Goal: Task Accomplishment & Management: Use online tool/utility

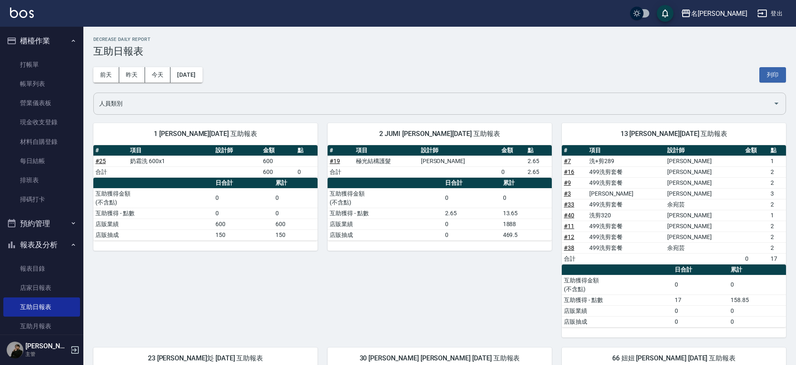
scroll to position [126, 0]
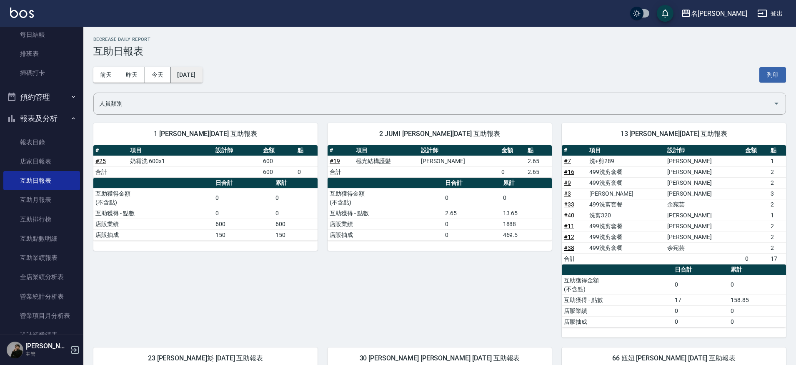
click at [193, 76] on button "[DATE]" at bounding box center [186, 74] width 32 height 15
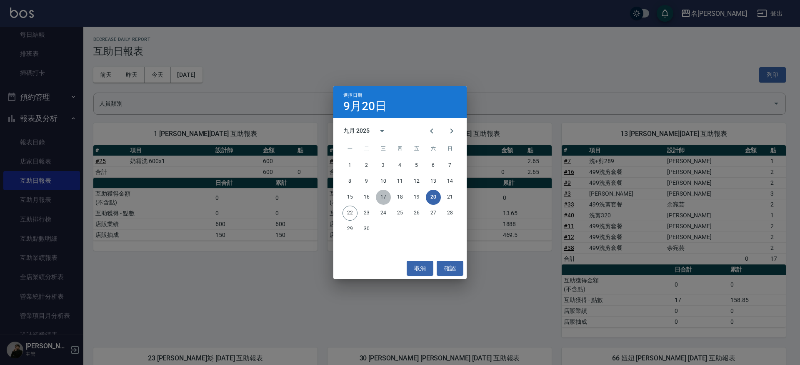
click at [387, 195] on button "17" at bounding box center [383, 197] width 15 height 15
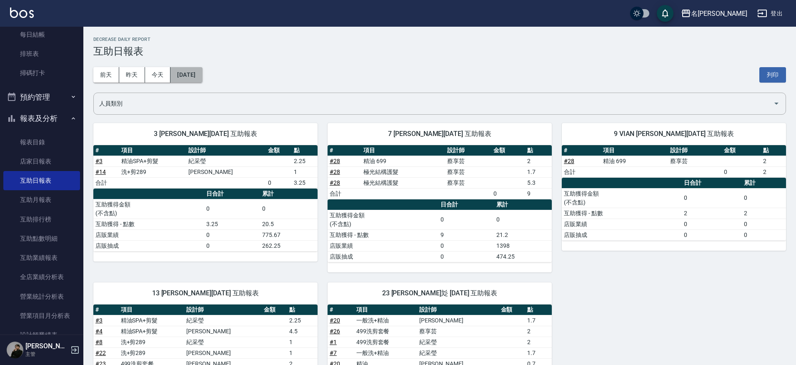
click at [202, 73] on button "2025/09/17" at bounding box center [186, 74] width 32 height 15
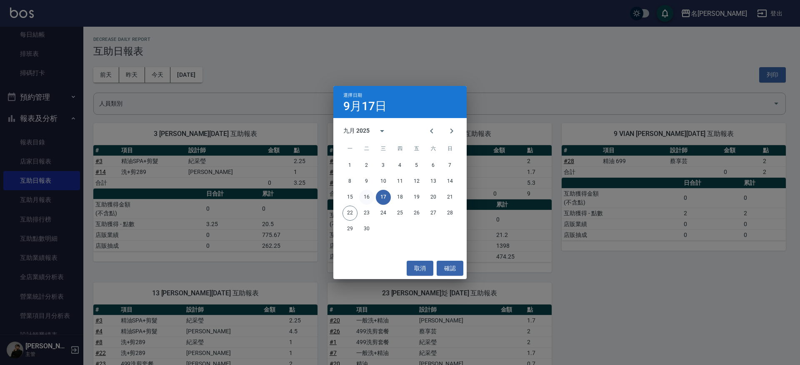
click at [360, 198] on button "16" at bounding box center [366, 197] width 15 height 15
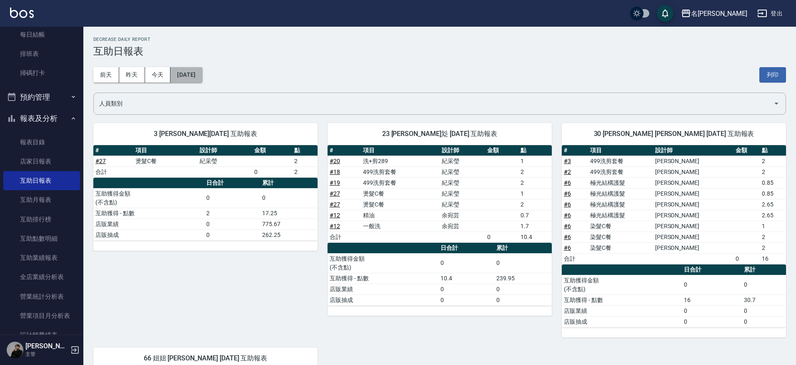
click at [196, 78] on button "2025/09/16" at bounding box center [186, 74] width 32 height 15
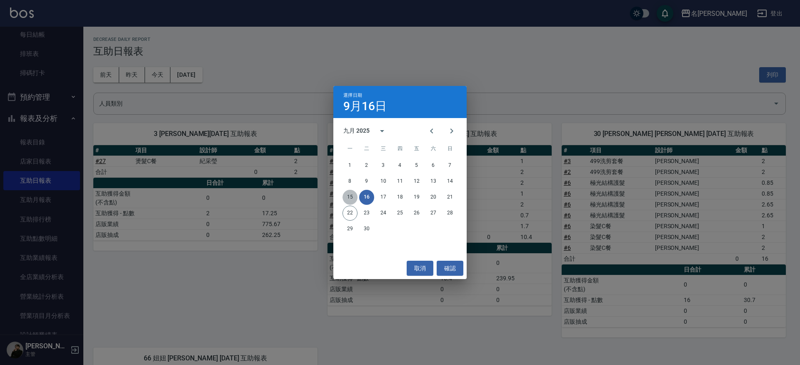
click at [352, 195] on button "15" at bounding box center [350, 197] width 15 height 15
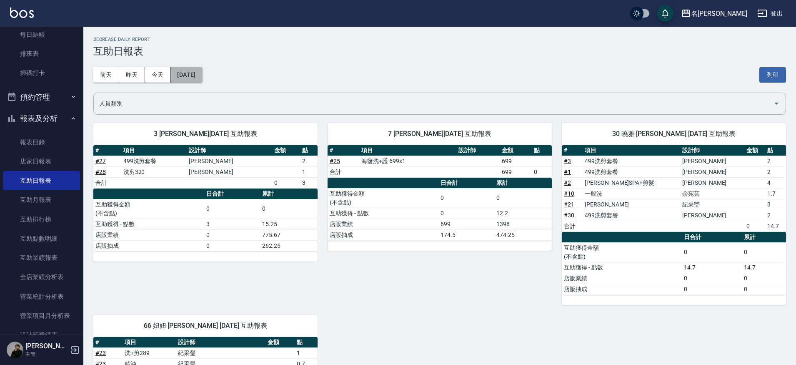
click at [202, 76] on button "2025/09/15" at bounding box center [186, 74] width 32 height 15
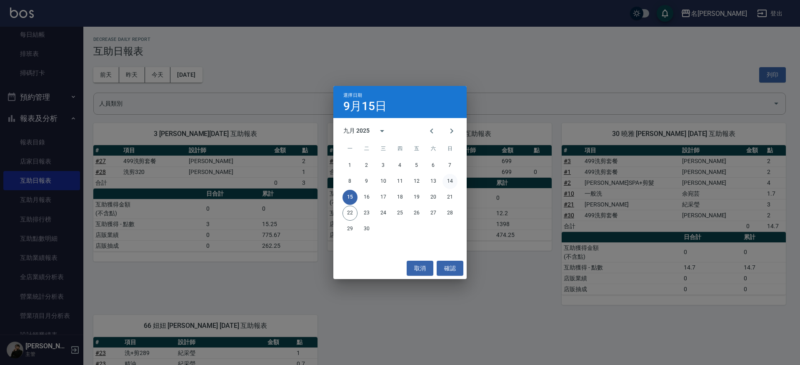
click at [451, 182] on button "14" at bounding box center [450, 181] width 15 height 15
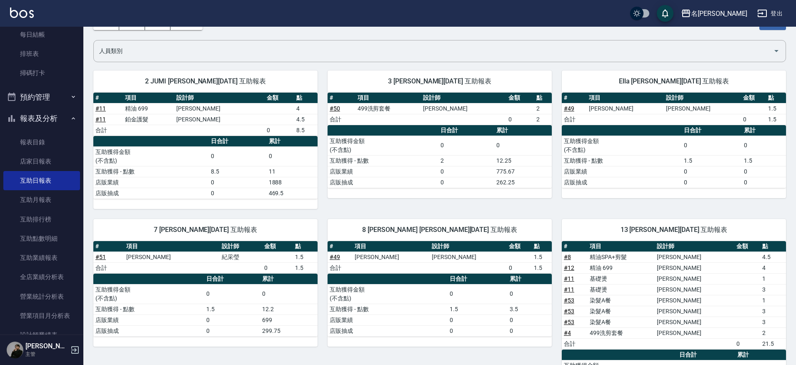
scroll to position [57, 0]
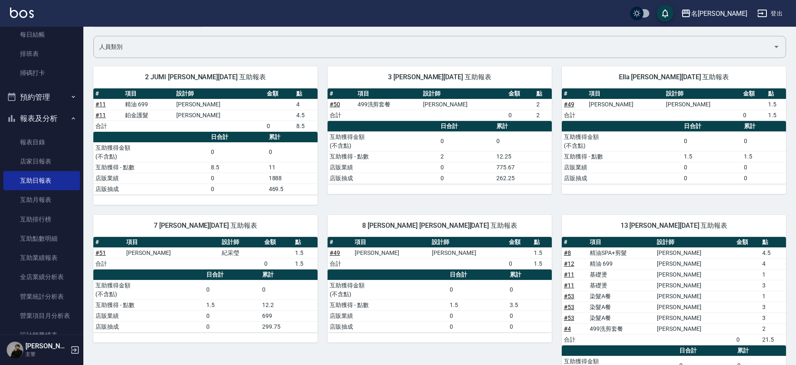
click at [571, 105] on link "# 49" at bounding box center [569, 104] width 10 height 7
click at [27, 159] on link "店家日報表" at bounding box center [41, 161] width 77 height 19
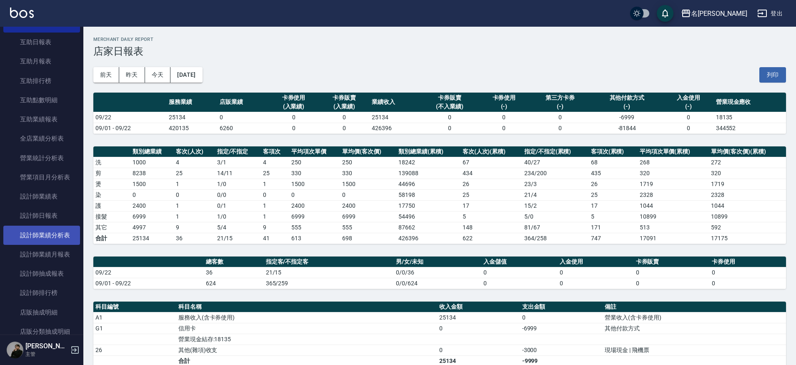
scroll to position [267, 0]
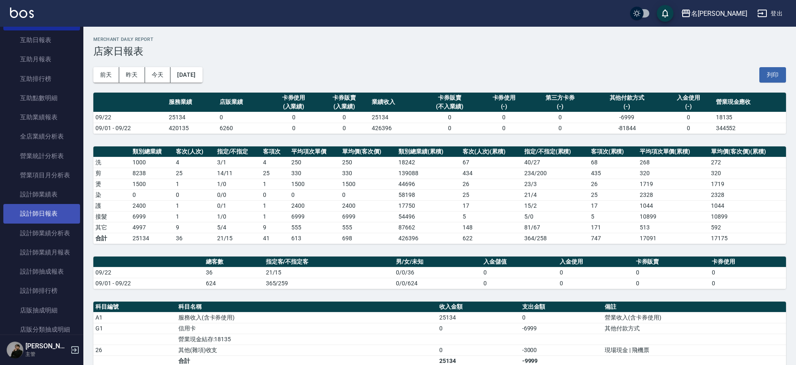
click at [53, 207] on link "設計師日報表" at bounding box center [41, 213] width 77 height 19
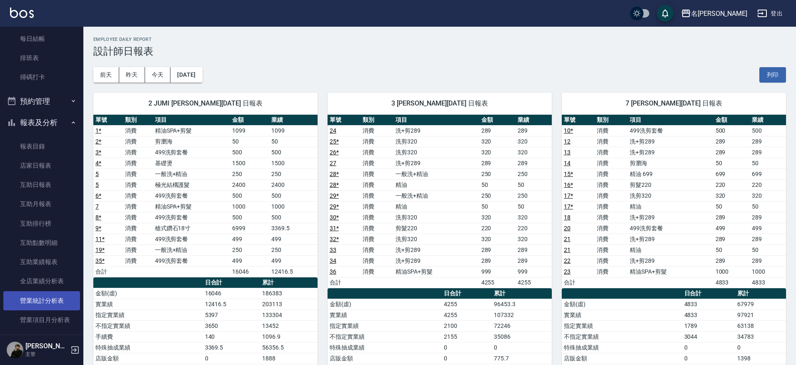
scroll to position [125, 0]
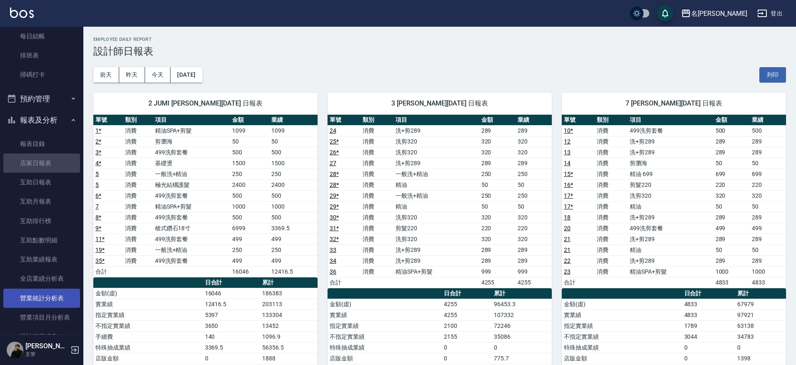
click at [59, 160] on link "店家日報表" at bounding box center [41, 162] width 77 height 19
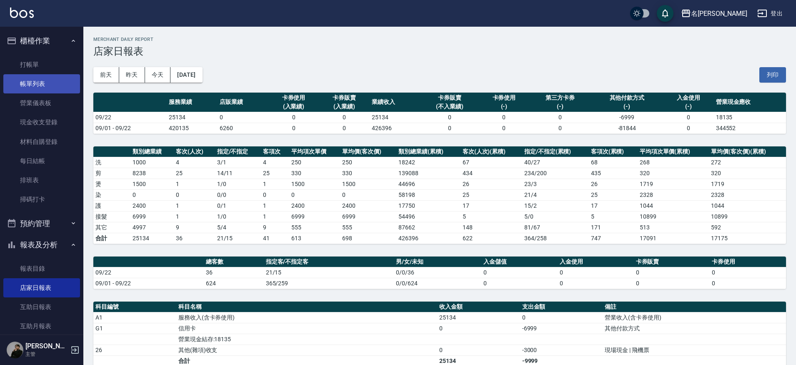
click at [31, 80] on link "帳單列表" at bounding box center [41, 83] width 77 height 19
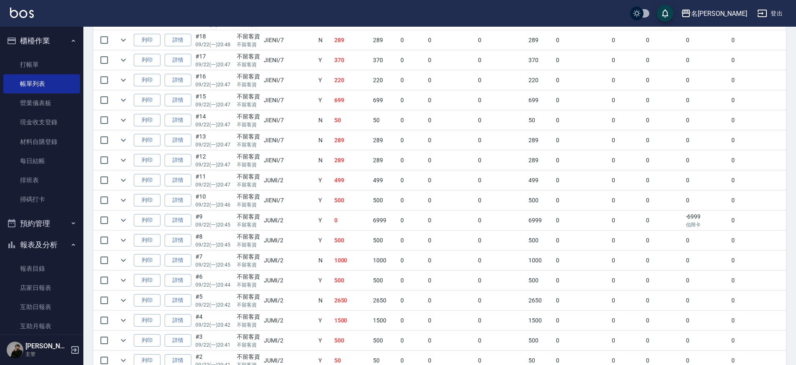
scroll to position [582, 0]
click at [183, 97] on link "詳情" at bounding box center [178, 98] width 27 height 13
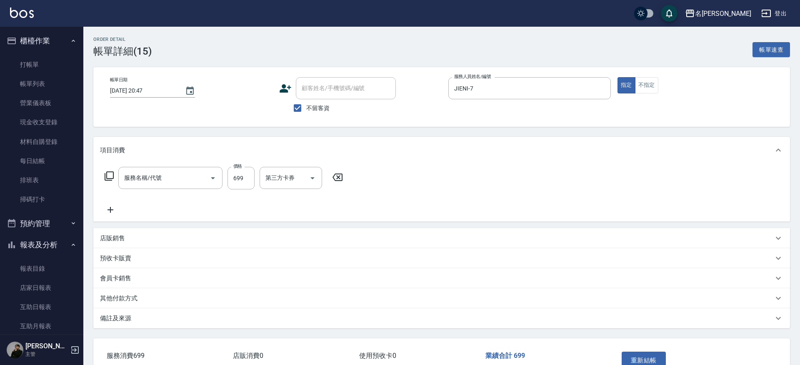
type input "[DATE] 20:47"
checkbox input "true"
type input "JIENI-7"
type input "精油 699(0699)"
click at [393, 184] on input "第三方卡券" at bounding box center [394, 177] width 43 height 15
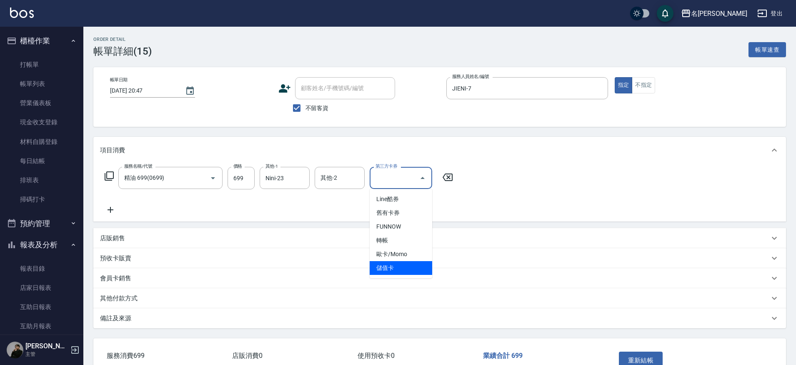
click at [402, 261] on span "儲值卡" at bounding box center [401, 268] width 63 height 14
type input "儲值卡"
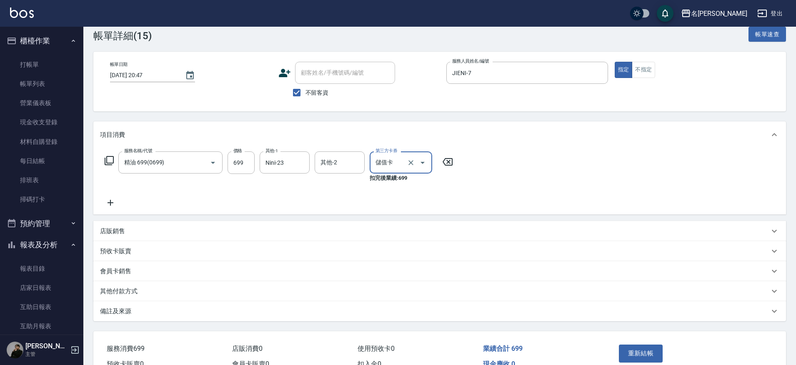
scroll to position [29, 0]
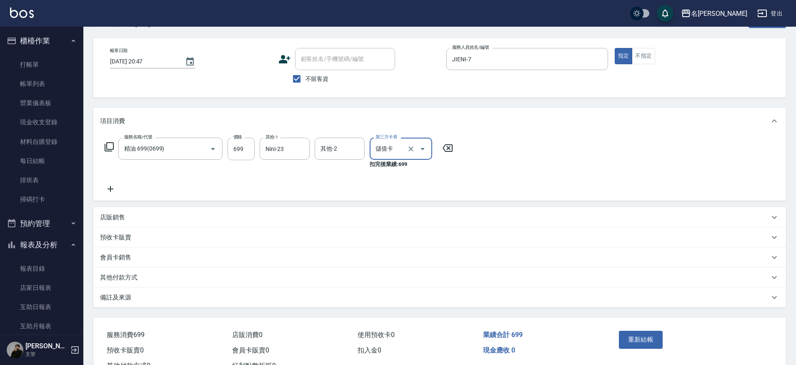
click at [640, 336] on button "重新結帳" at bounding box center [641, 339] width 44 height 18
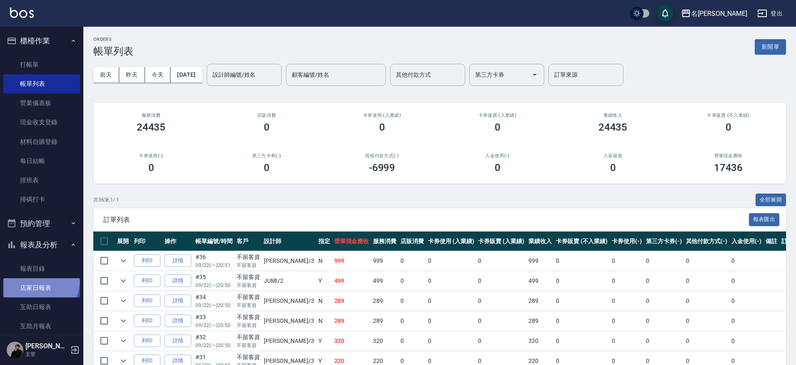
click at [28, 278] on link "店家日報表" at bounding box center [41, 287] width 77 height 19
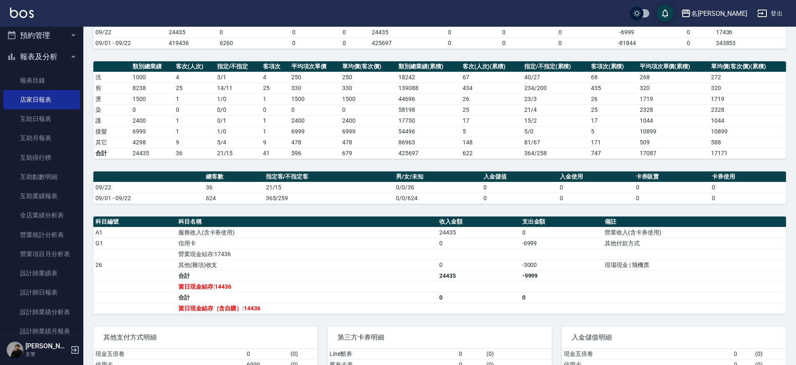
scroll to position [86, 0]
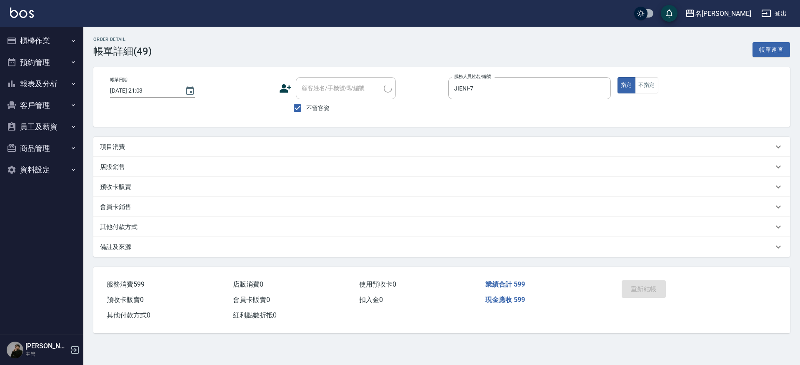
type input "[DATE] 21:03"
checkbox input "true"
type input "JIENI-7"
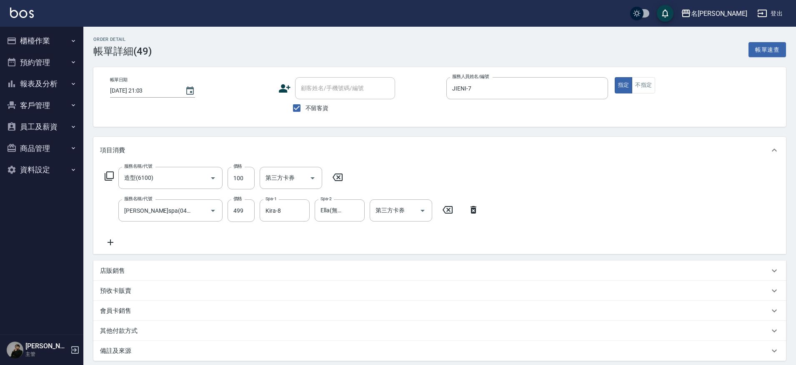
type input "造型(6100)"
type input "[PERSON_NAME]spa(0499)"
click at [350, 210] on button "Clear" at bounding box center [356, 211] width 12 height 12
click at [446, 160] on div "項目消費" at bounding box center [439, 150] width 693 height 27
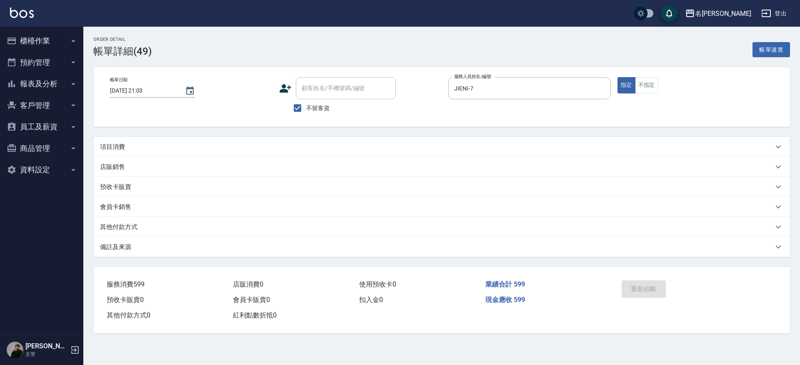
click at [166, 148] on div "項目消費" at bounding box center [436, 147] width 673 height 9
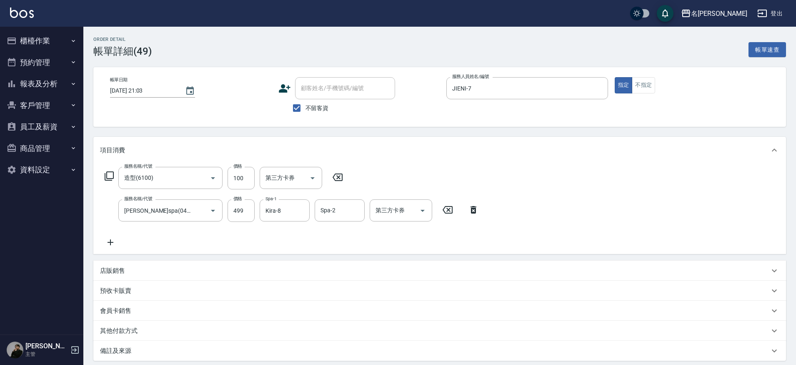
click at [45, 78] on button "報表及分析" at bounding box center [41, 84] width 77 height 22
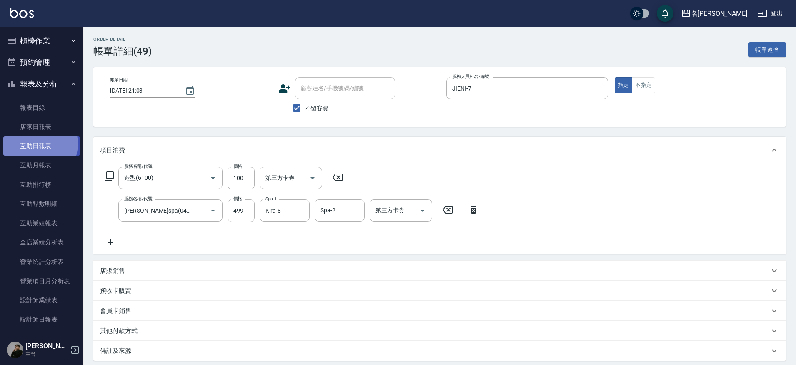
click at [36, 143] on link "互助日報表" at bounding box center [41, 145] width 77 height 19
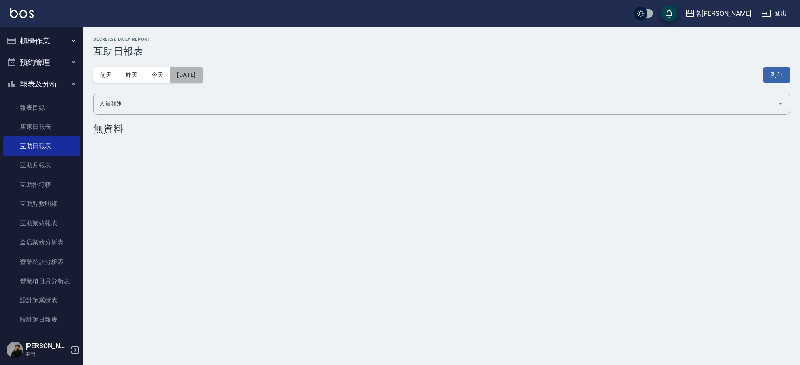
click at [188, 76] on button "[DATE]" at bounding box center [186, 74] width 32 height 15
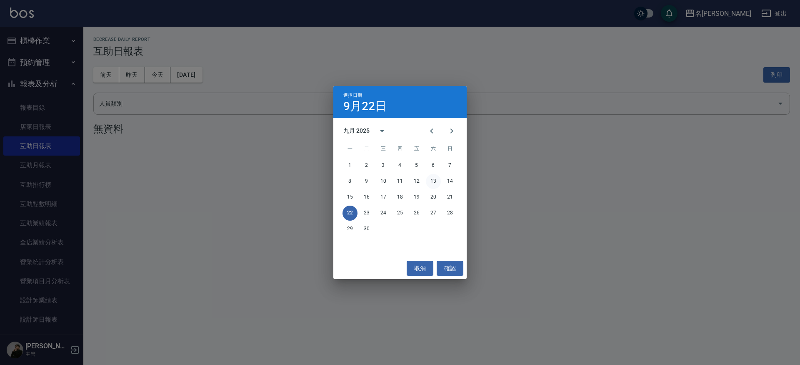
click at [431, 179] on button "13" at bounding box center [433, 181] width 15 height 15
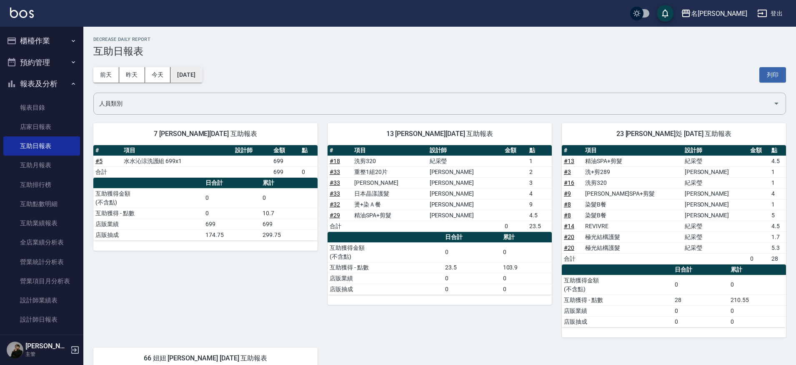
click at [189, 79] on button "[DATE]" at bounding box center [186, 74] width 32 height 15
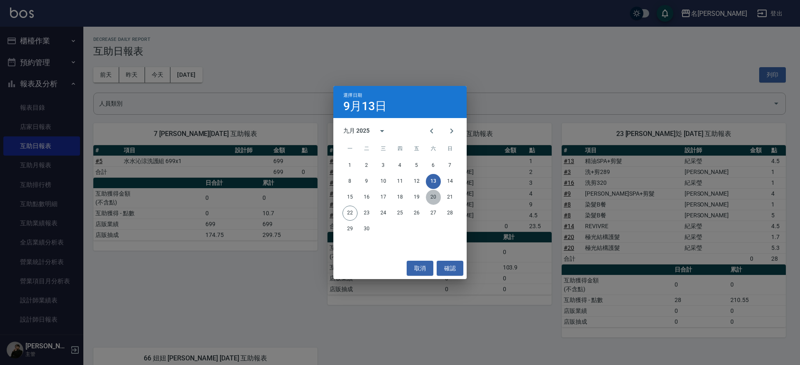
click at [430, 197] on button "20" at bounding box center [433, 197] width 15 height 15
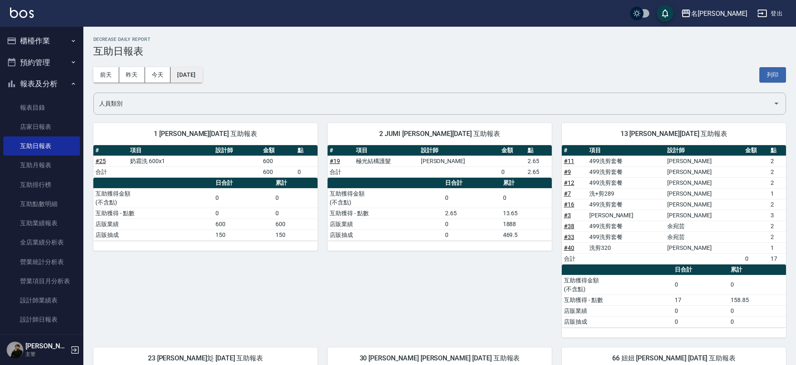
click at [199, 76] on button "[DATE]" at bounding box center [186, 74] width 32 height 15
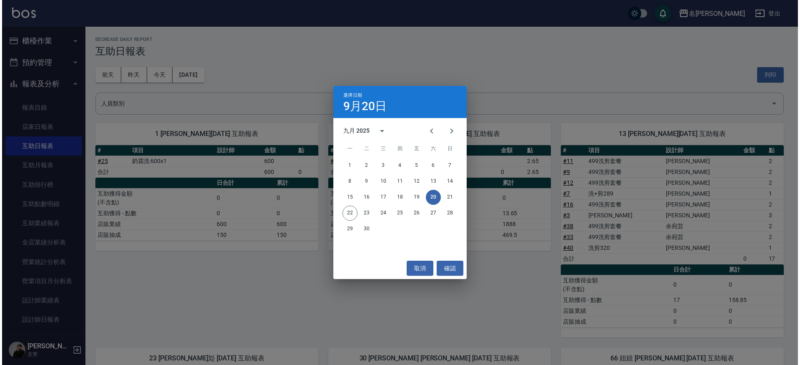
scroll to position [6, 0]
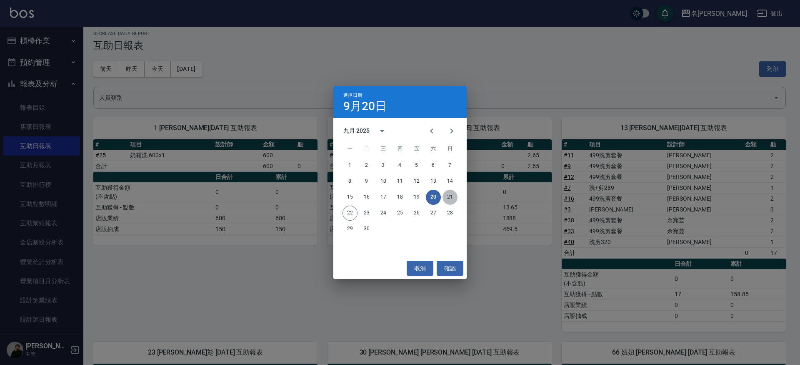
click at [449, 200] on button "21" at bounding box center [450, 197] width 15 height 15
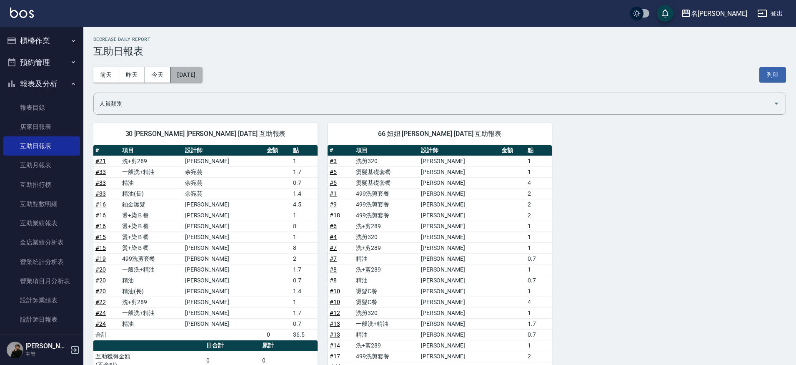
click at [202, 75] on button "[DATE]" at bounding box center [186, 74] width 32 height 15
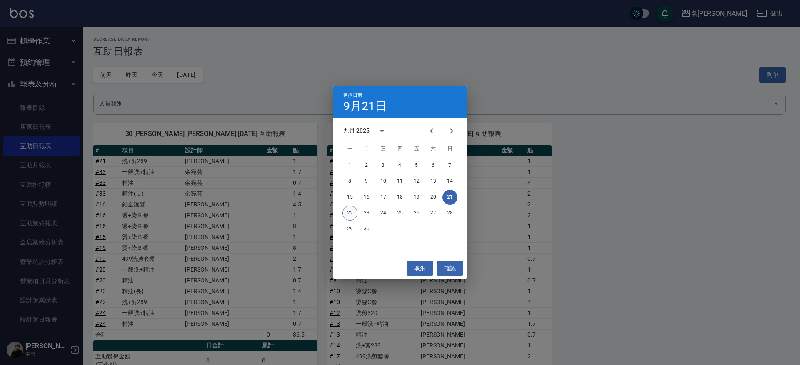
click at [355, 212] on button "22" at bounding box center [350, 212] width 15 height 15
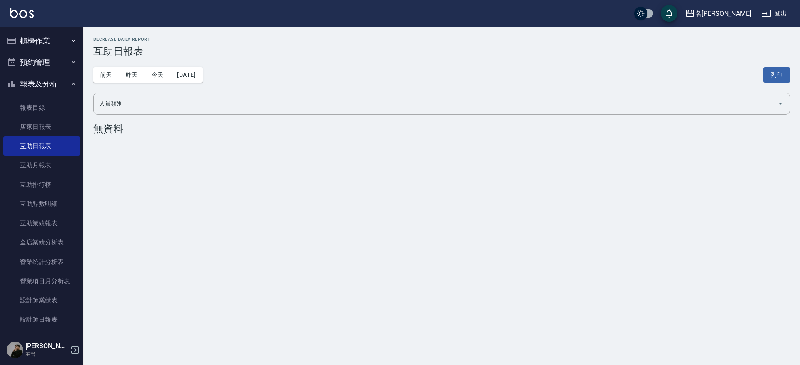
click at [34, 48] on button "櫃檯作業" at bounding box center [41, 41] width 77 height 22
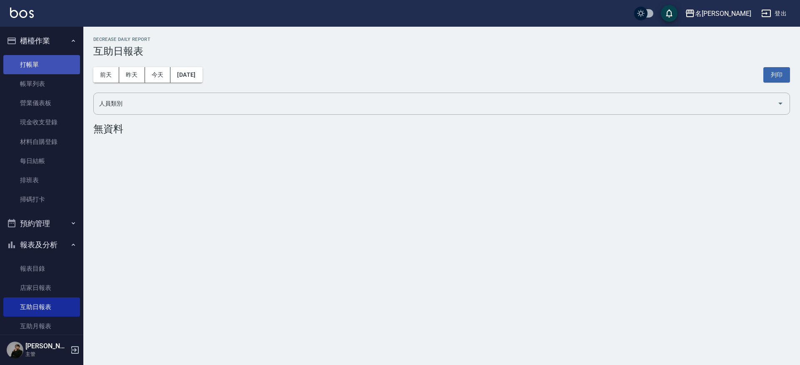
click at [35, 57] on link "打帳單" at bounding box center [41, 64] width 77 height 19
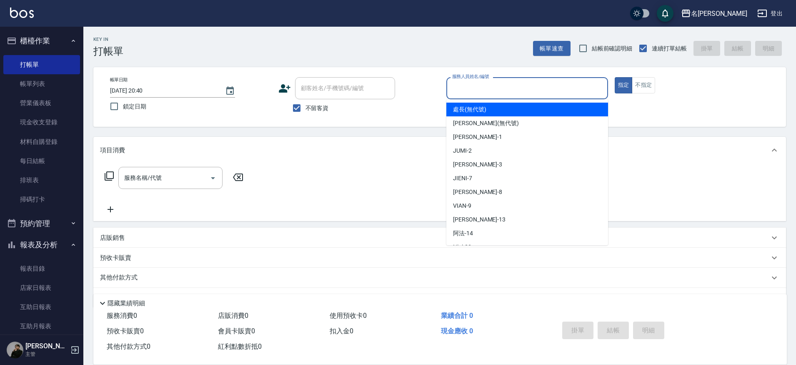
click at [493, 94] on input "服務人員姓名/編號" at bounding box center [527, 88] width 154 height 15
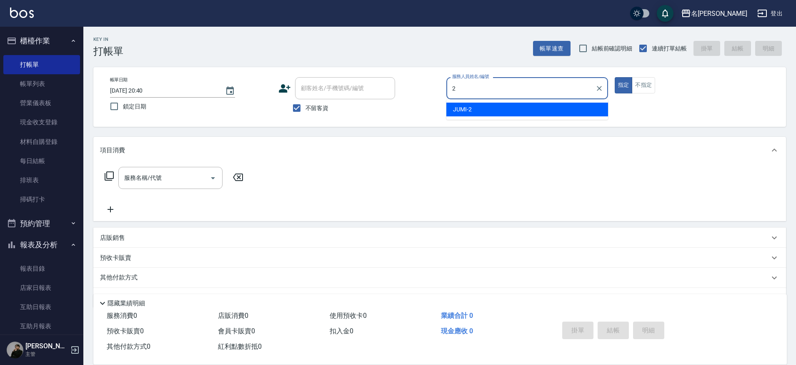
type input "JUMI-2"
type button "true"
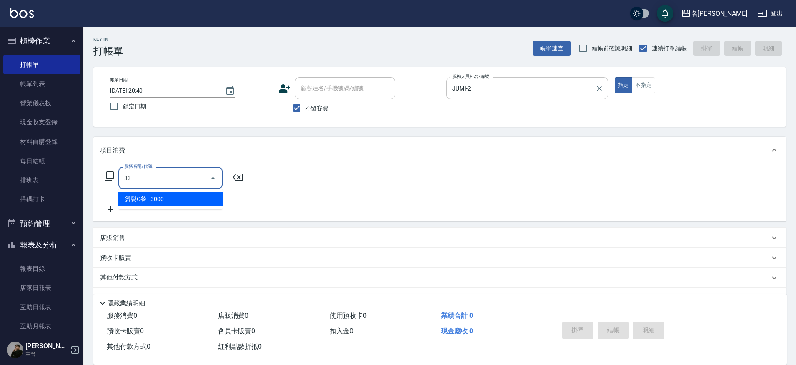
type input "3"
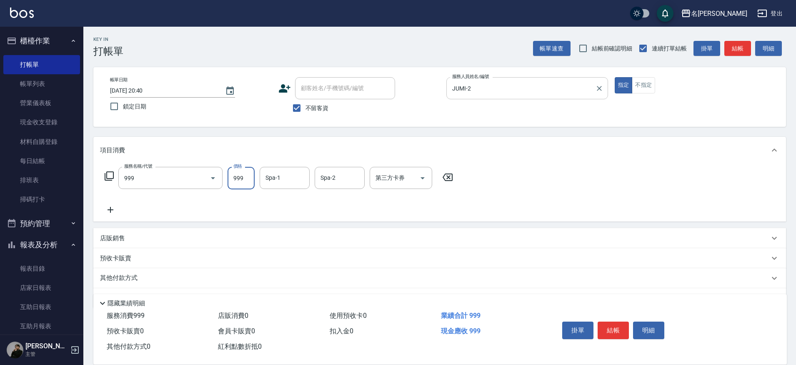
type input "精油SPA+剪髮(999)"
type input "1099"
type input "[PERSON_NAME]-30"
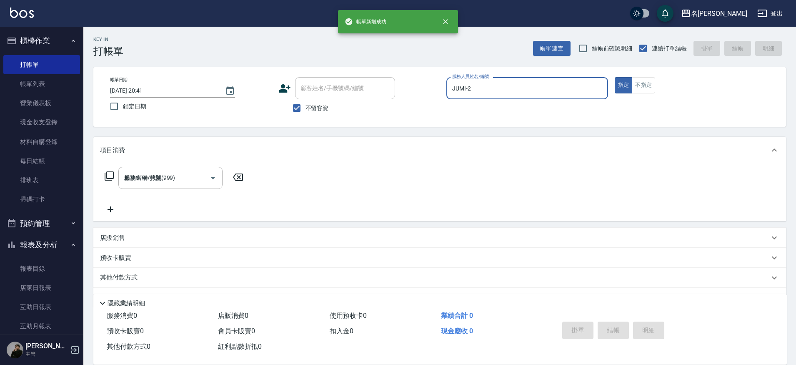
type input "[DATE] 20:41"
type input "JUMI-2"
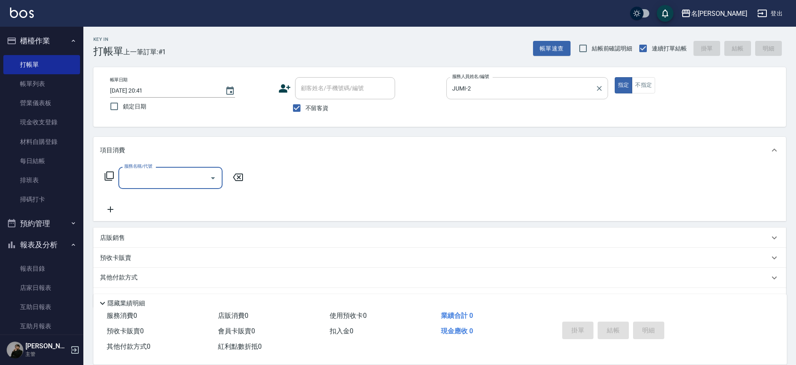
type input "6"
type input "1"
type input "0"
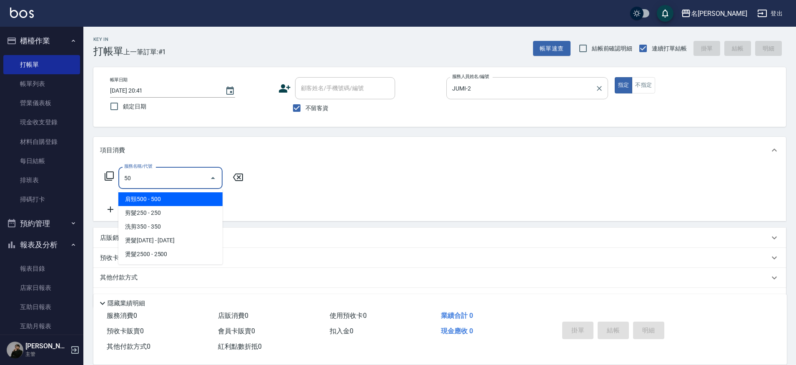
type input "5"
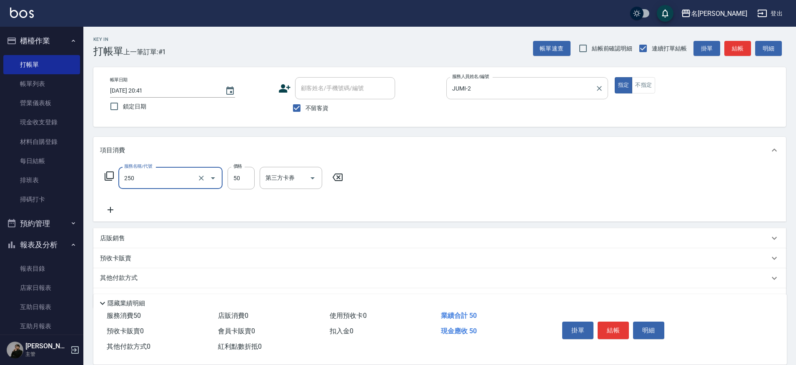
type input "剪瀏海(250)"
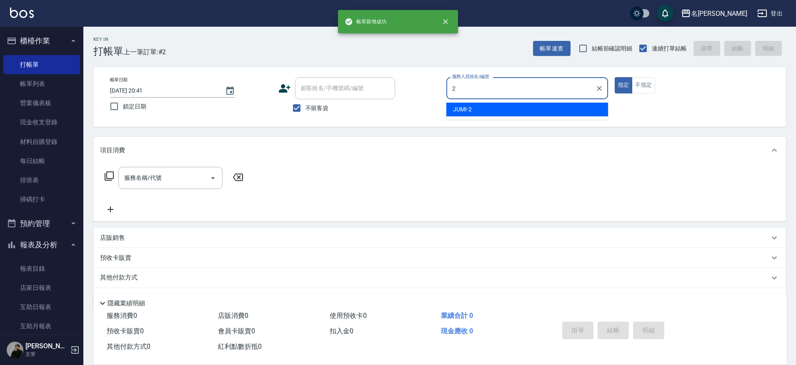
type input "JUMI-2"
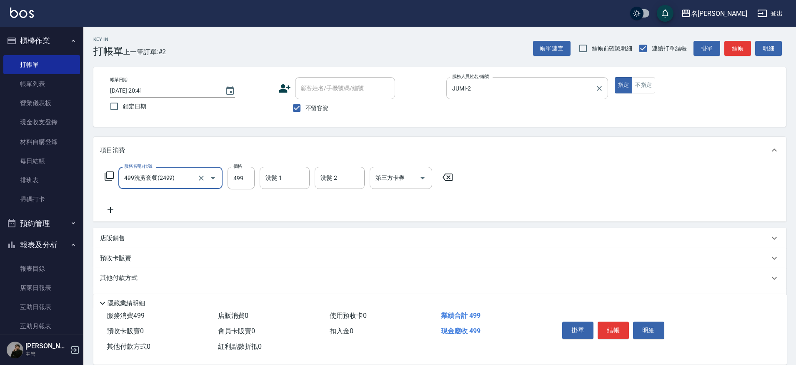
type input "499洗剪套餐(2499)"
type input "500"
type input "0"
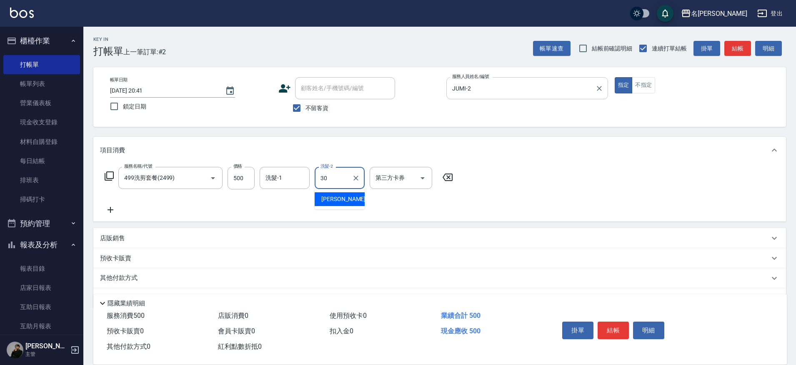
type input "[PERSON_NAME]-30"
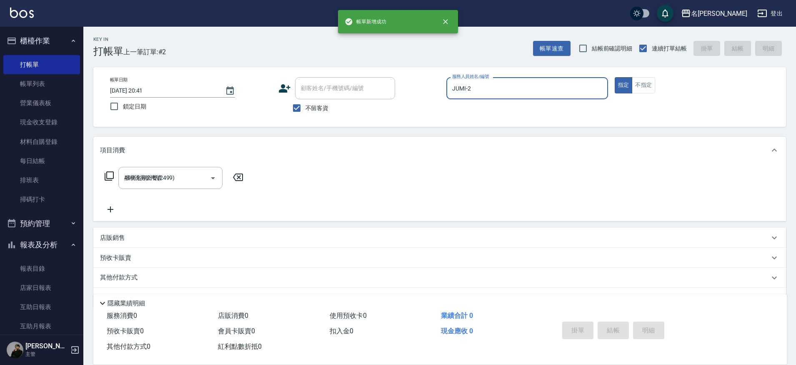
type input "[DATE] 20:42"
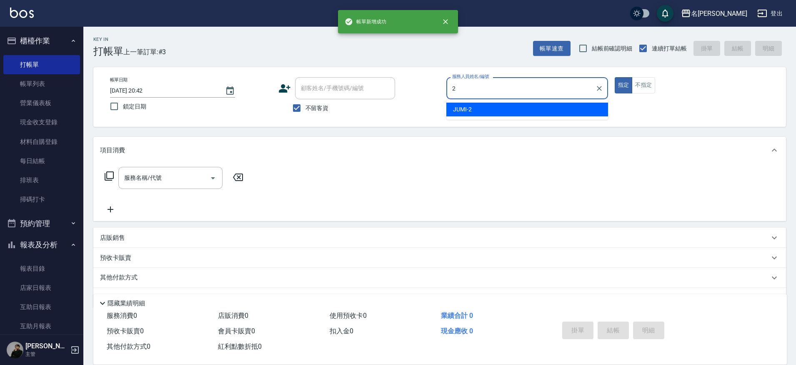
type input "JUMI-2"
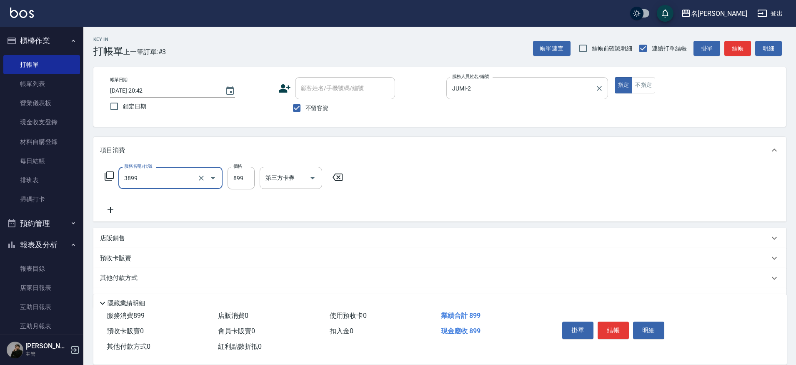
type input "基礎燙(3899)"
type input "1500"
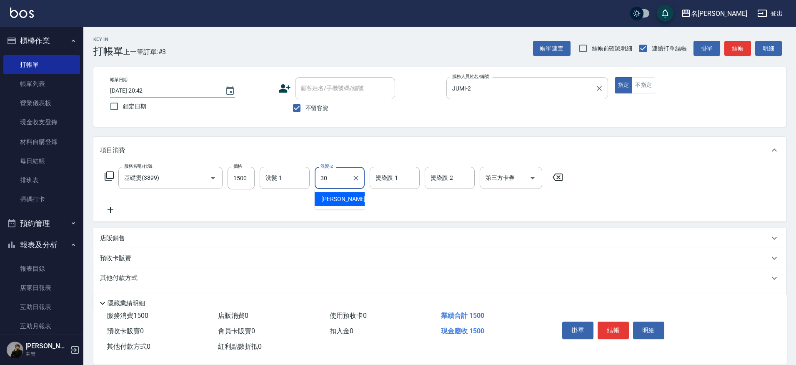
type input "[PERSON_NAME]-30"
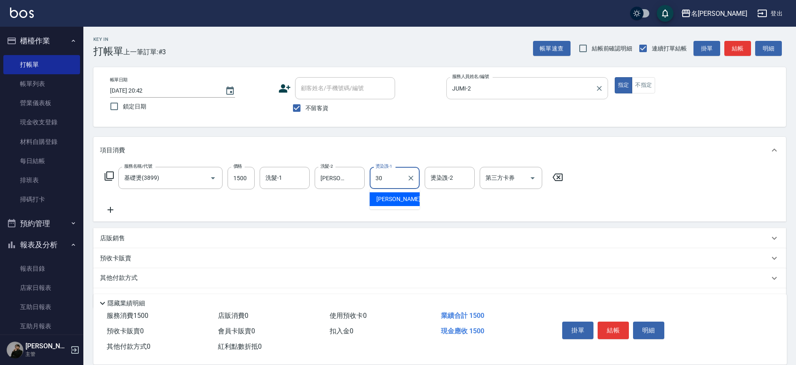
type input "[PERSON_NAME]-30"
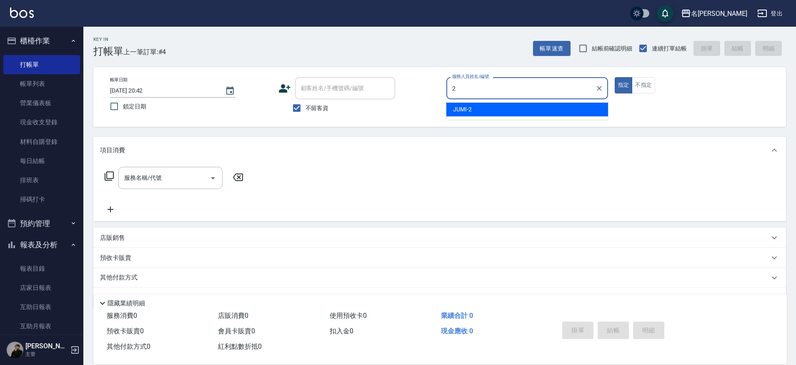
type input "JUMI-2"
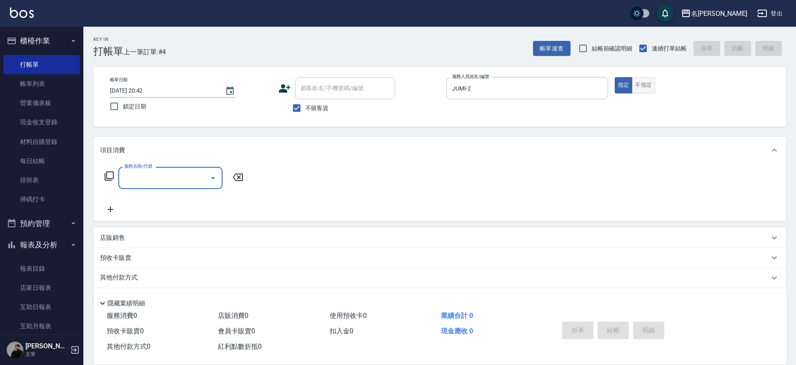
click at [639, 88] on button "不指定" at bounding box center [643, 85] width 23 height 16
click at [188, 172] on input "服務名稱/代號" at bounding box center [164, 177] width 84 height 15
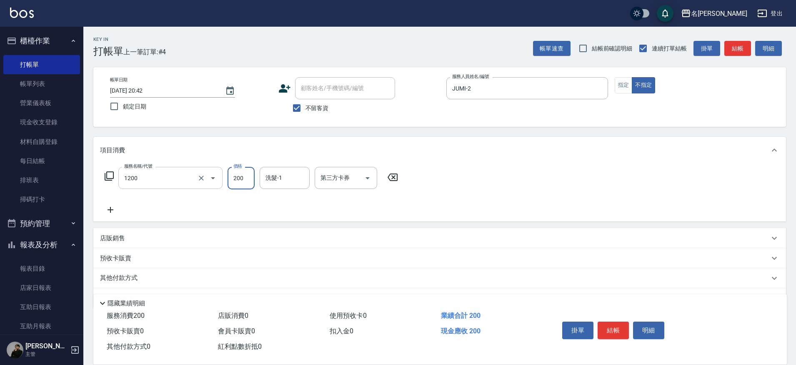
type input "一般洗+精油(1200)"
type input "250"
type input "[PERSON_NAME]-30"
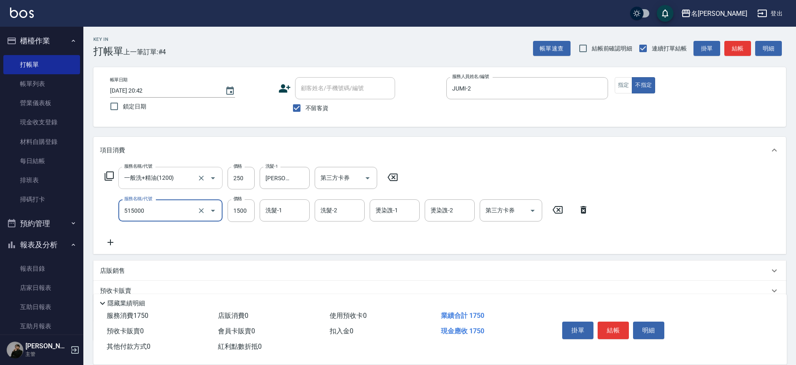
type input "極光結構護髮(515000)"
type input "2400"
type input "[PERSON_NAME]-30"
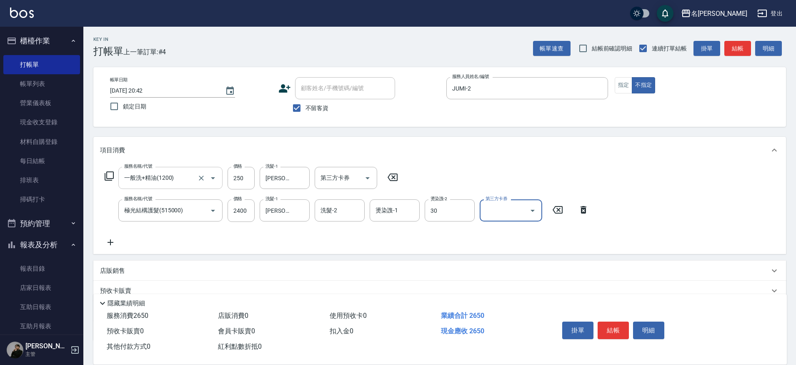
type input "[PERSON_NAME]-30"
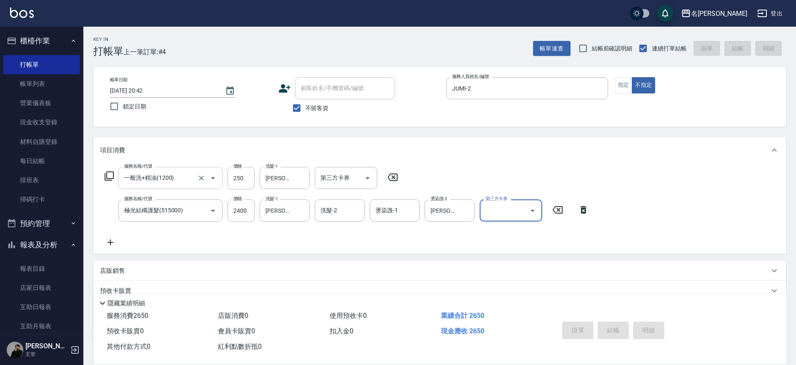
type input "[DATE] 20:44"
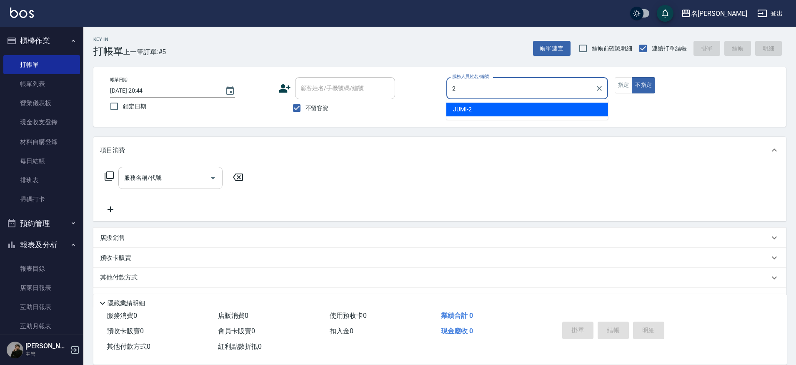
type input "2"
type button "false"
type input "JUMI-2"
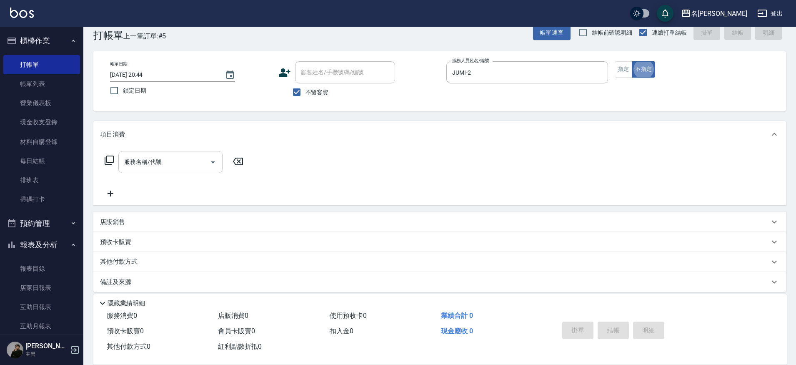
scroll to position [17, 0]
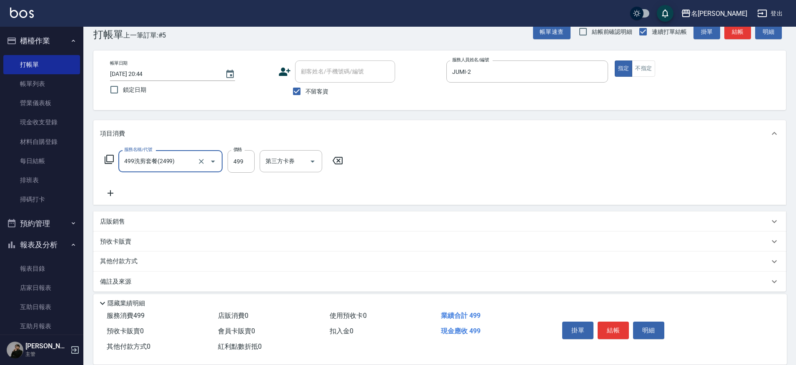
type input "499洗剪套餐(2499)"
type input "5"
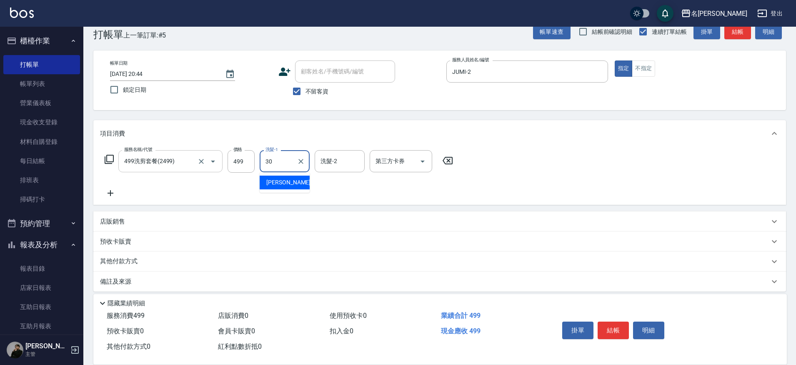
type input "[PERSON_NAME]-30"
click at [245, 158] on input "499" at bounding box center [241, 161] width 27 height 23
type input "500"
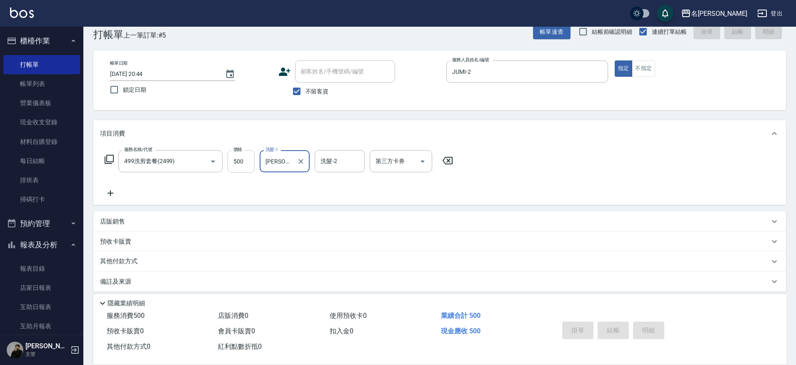
type input "[DATE] 20:45"
type input "JUMI-2"
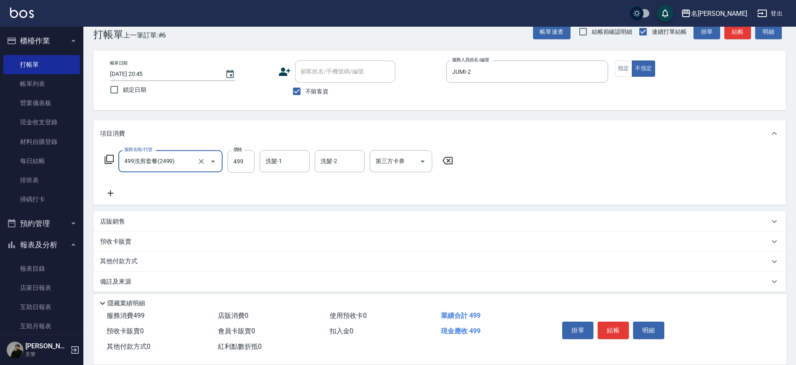
type input "499洗剪套餐(2499)"
click at [205, 164] on button "Clear" at bounding box center [201, 161] width 12 height 12
type input "精油SPA+剪髮(999)"
type input "1000"
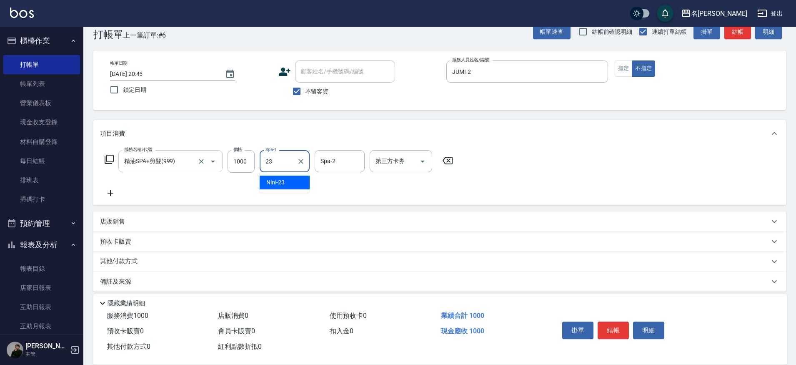
type input "Nini-23"
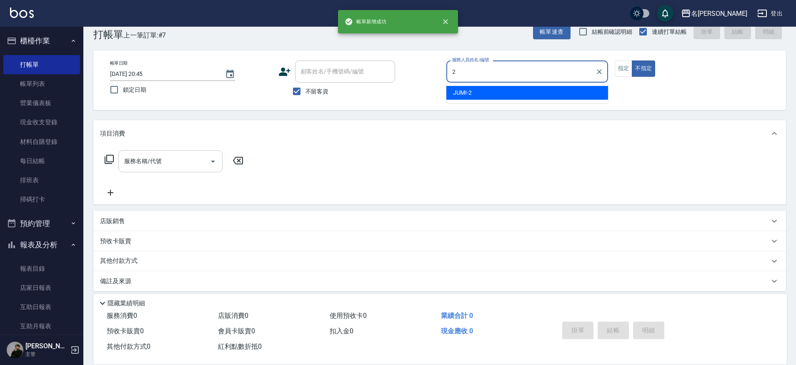
type input "JUMI-2"
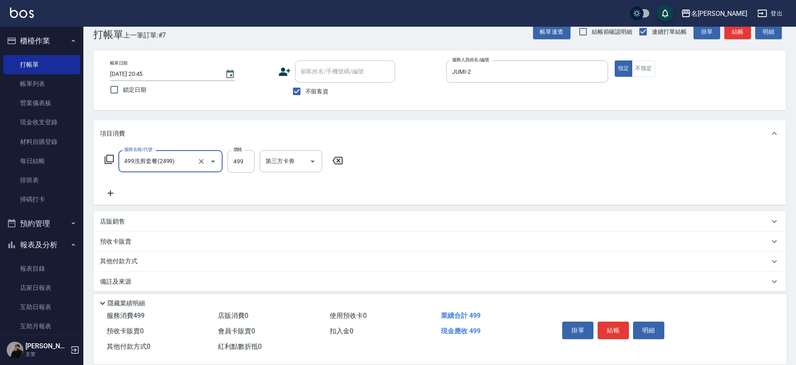
type input "499洗剪套餐(2499)"
type input "500"
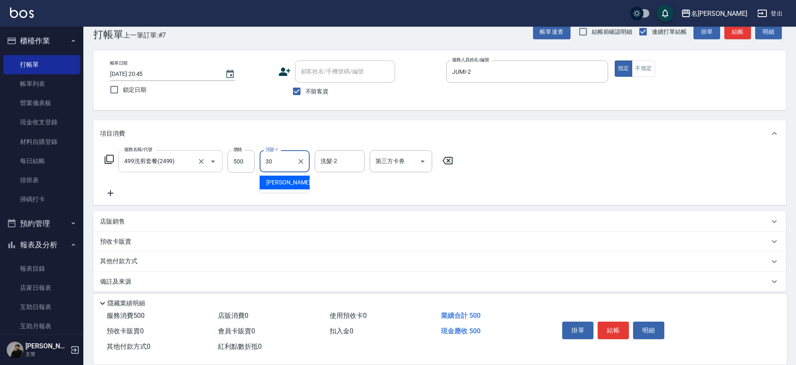
type input "[PERSON_NAME]-30"
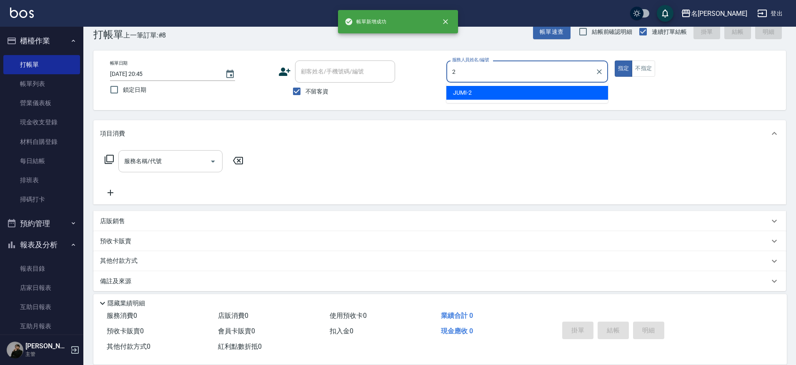
type input "JUMI-2"
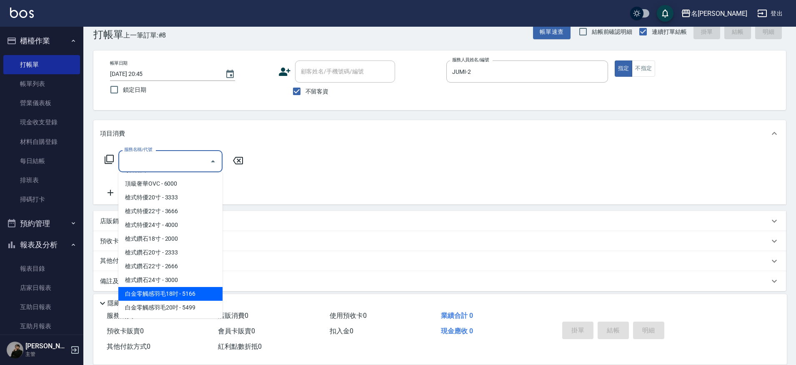
scroll to position [1333, 0]
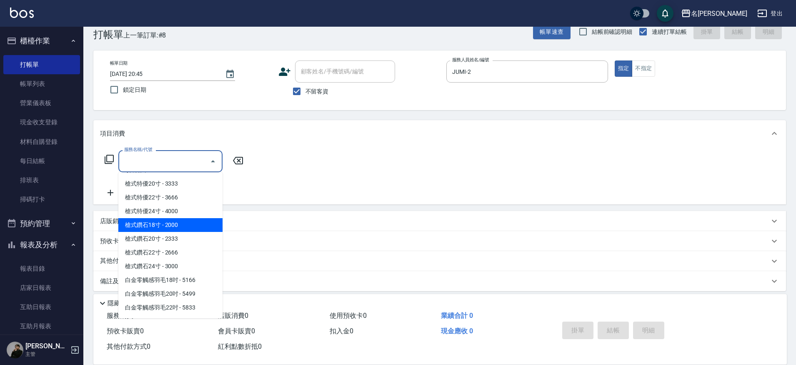
type input "槍式鑽石18寸(槍式鑽石18寸)"
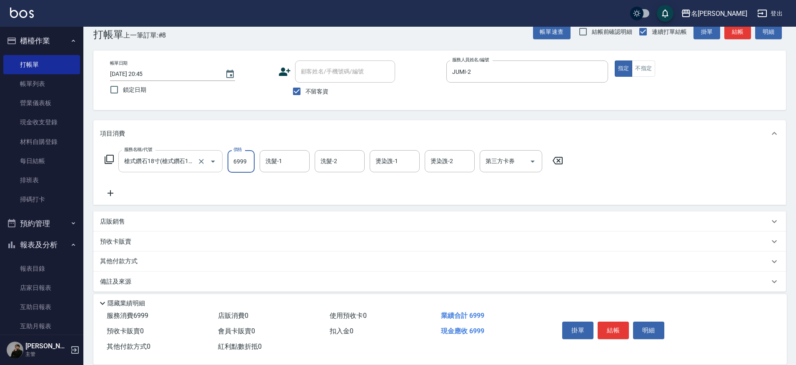
type input "6999"
type input "[PERSON_NAME]-30"
click at [148, 224] on div "店販銷售" at bounding box center [434, 221] width 669 height 9
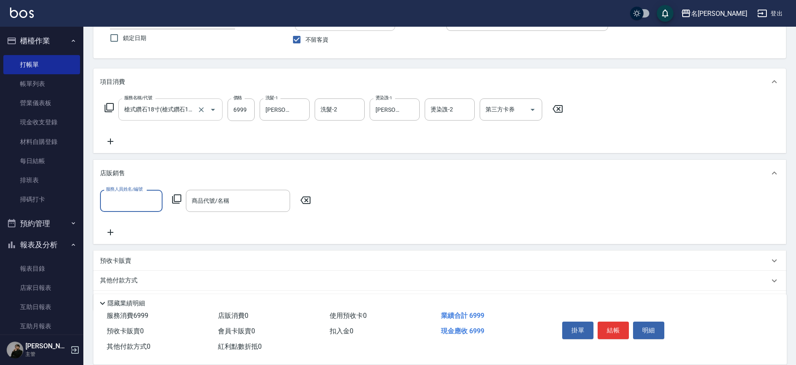
scroll to position [71, 0]
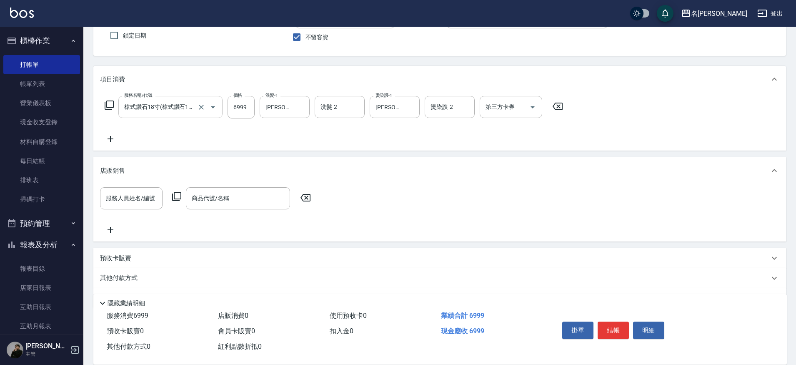
click at [150, 262] on div "預收卡販賣" at bounding box center [434, 258] width 669 height 9
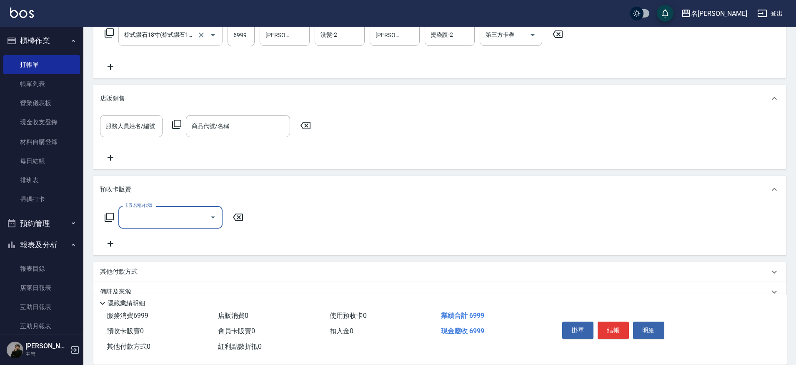
click at [151, 268] on div "其他付款方式" at bounding box center [434, 271] width 669 height 9
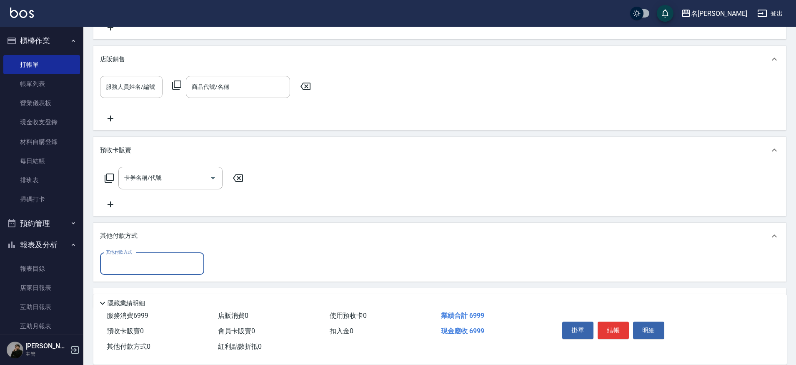
scroll to position [205, 0]
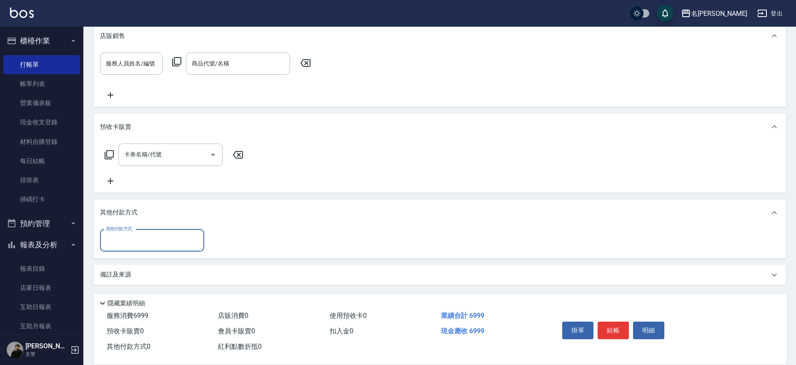
click at [148, 241] on input "其他付款方式" at bounding box center [152, 240] width 97 height 15
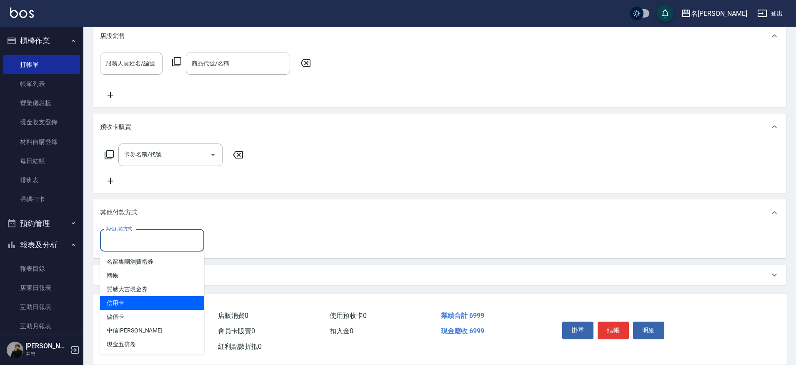
click at [156, 305] on span "信用卡" at bounding box center [152, 303] width 104 height 14
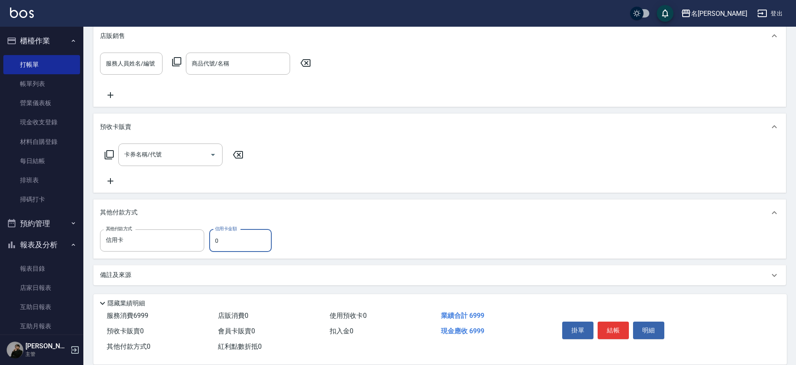
type input "信用卡"
type input "6999"
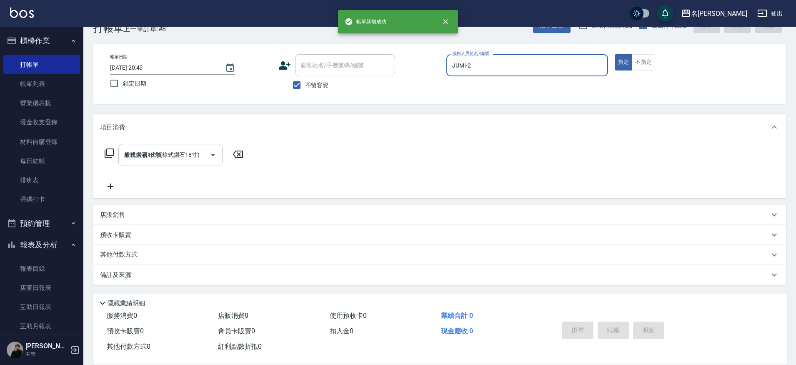
type input "[DATE] 20:46"
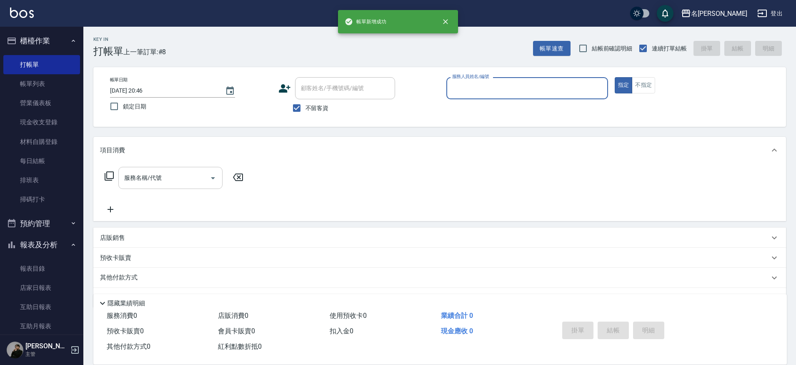
scroll to position [0, 0]
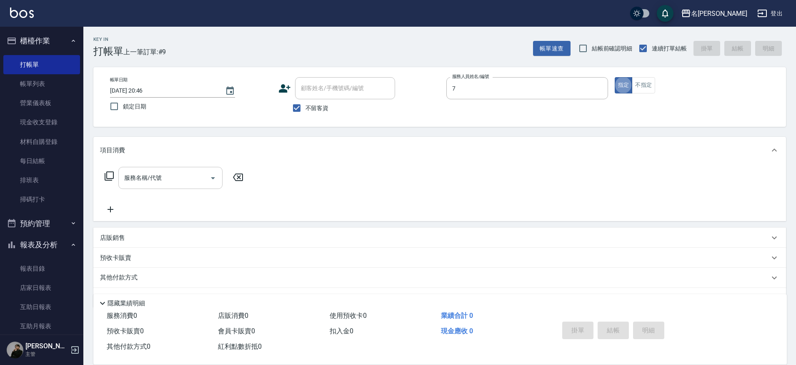
type input "JIENI-7"
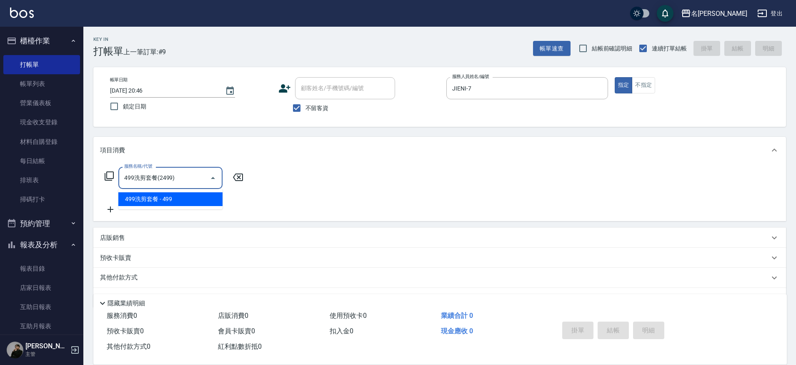
type input "499洗剪套餐(2499)"
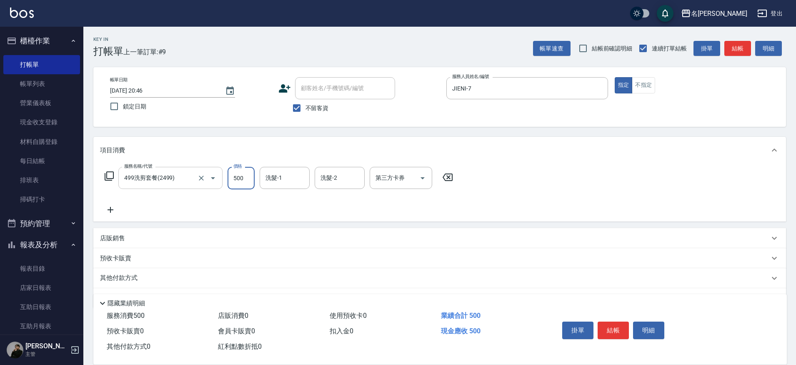
type input "500"
type input "Nini-23"
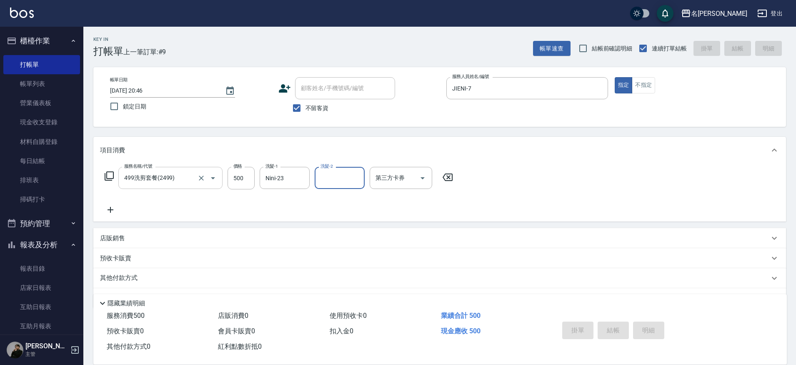
type input "[DATE] 20:47"
type input "JUMI-2"
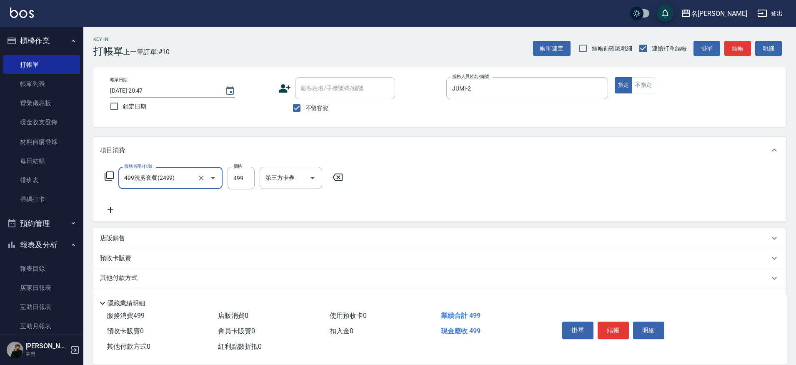
type input "499洗剪套餐(2499)"
type input "Nini-23"
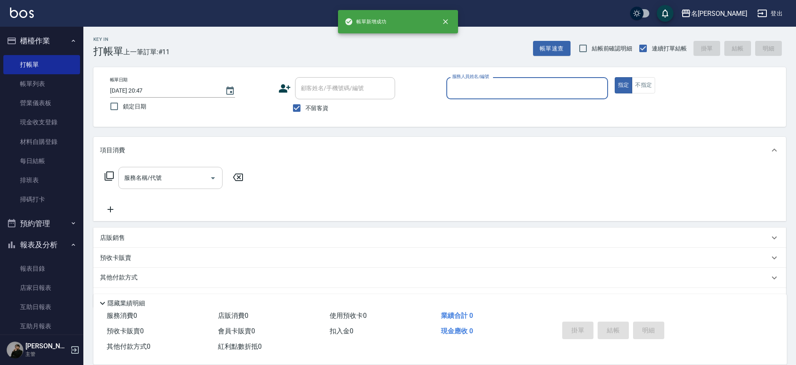
type input "8"
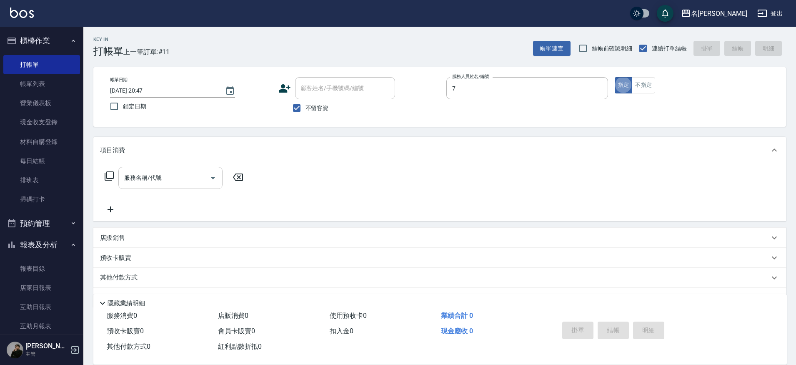
type input "JIENI-7"
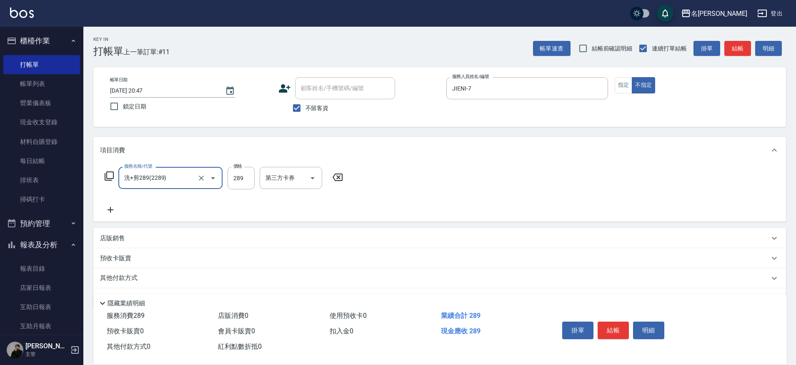
type input "洗+剪289(2289)"
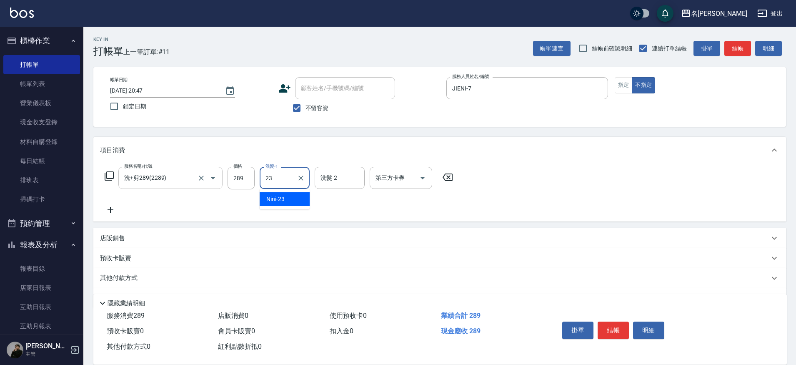
type input "Nini-23"
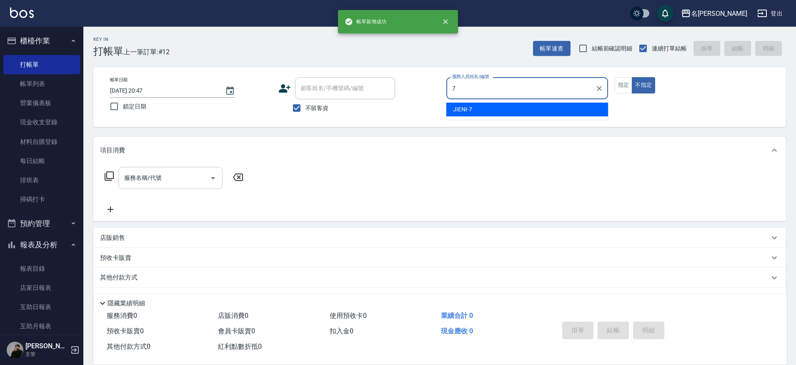
type input "JIENI-7"
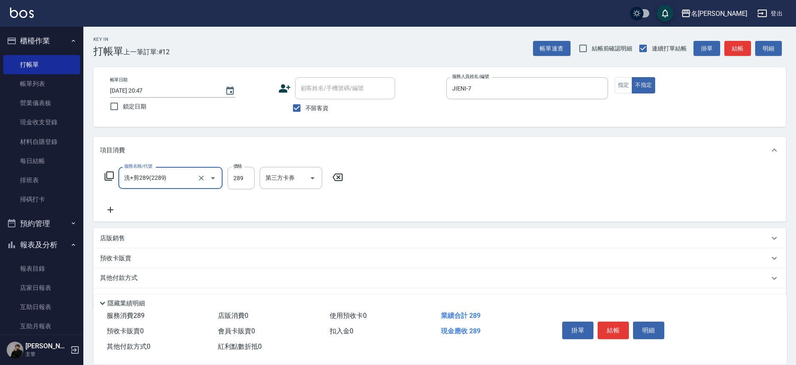
type input "洗+剪289(2289)"
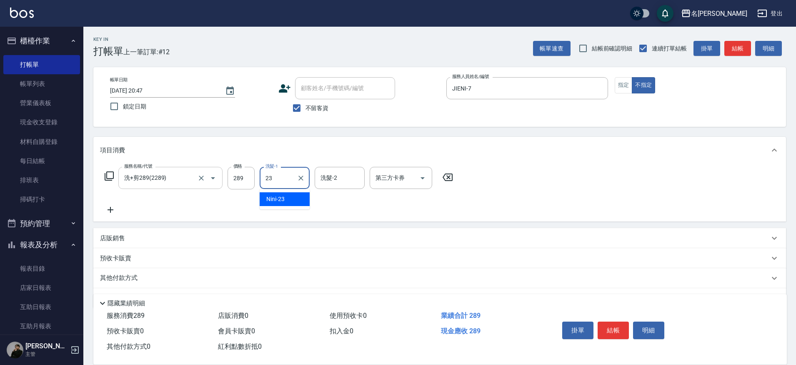
type input "Nini-23"
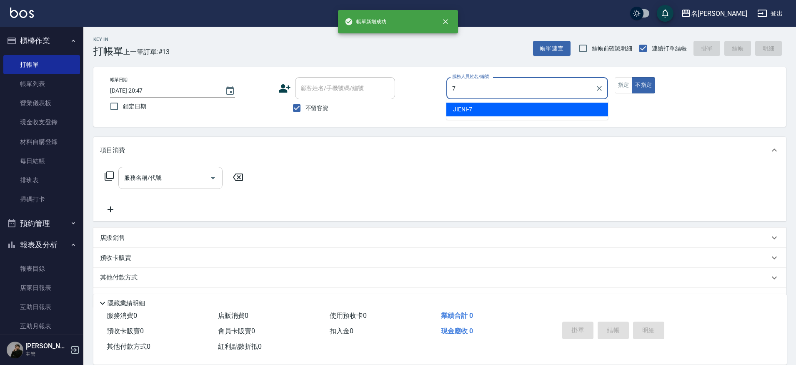
type input "JIENI-7"
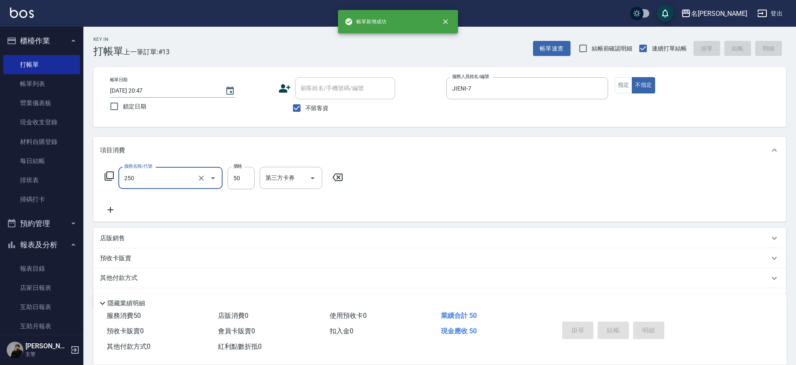
type input "250"
type input "JIENI-7"
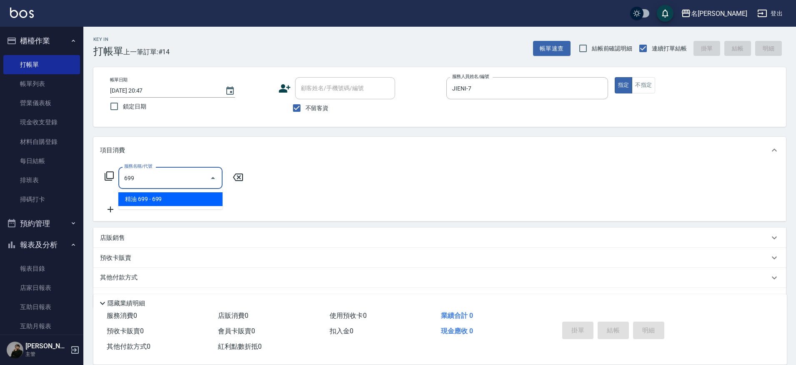
type input "精油 699(0699)"
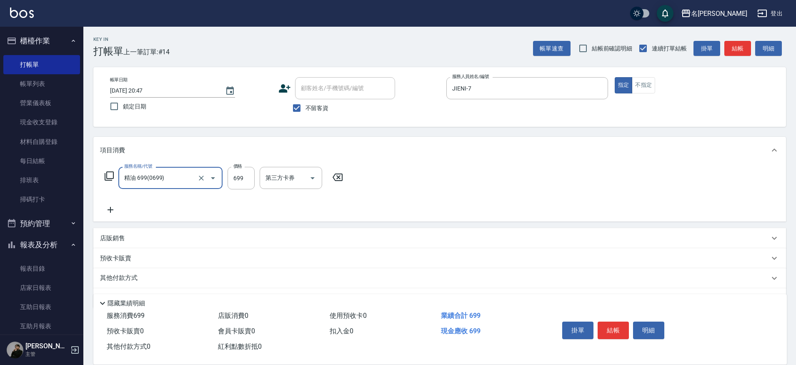
type input "精油 699(0699)"
type input "3"
type input "Nini-23"
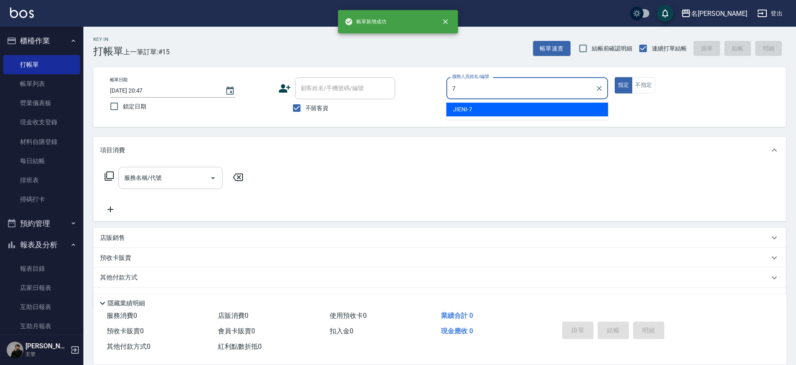
type input "JIENI-7"
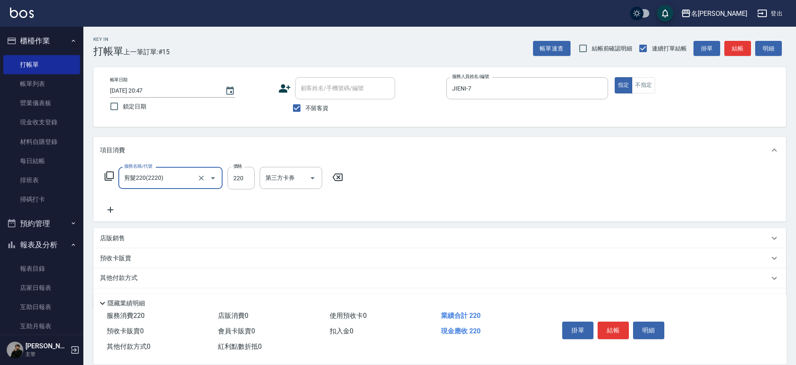
type input "剪髮220(2220)"
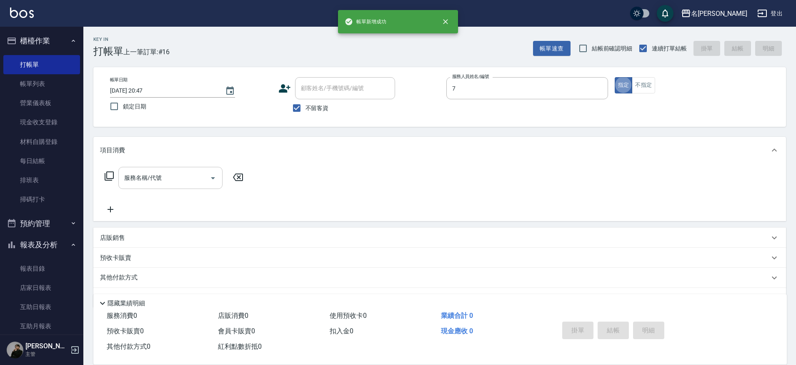
type input "JIENI-7"
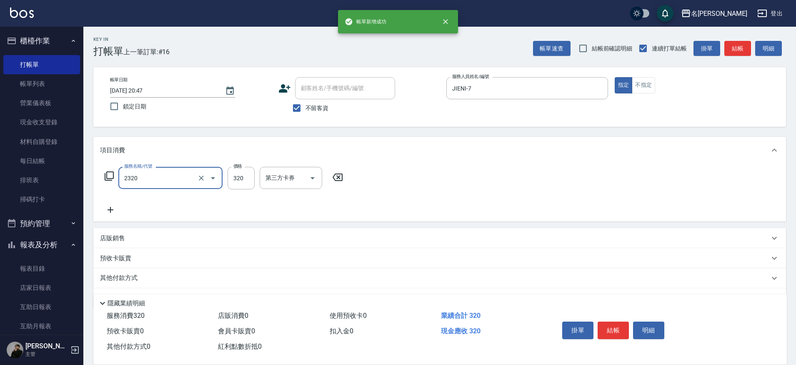
type input "洗剪320(2320)"
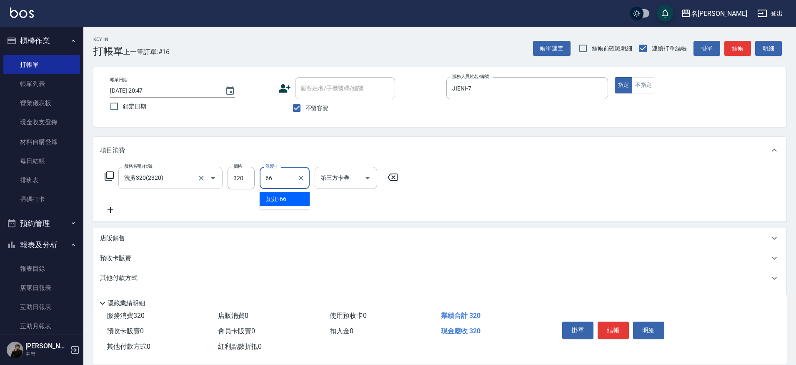
type input "妞妞-66"
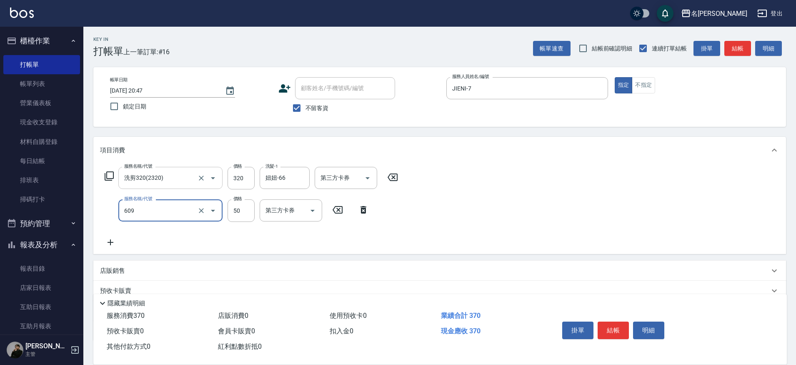
type input "精油(609)"
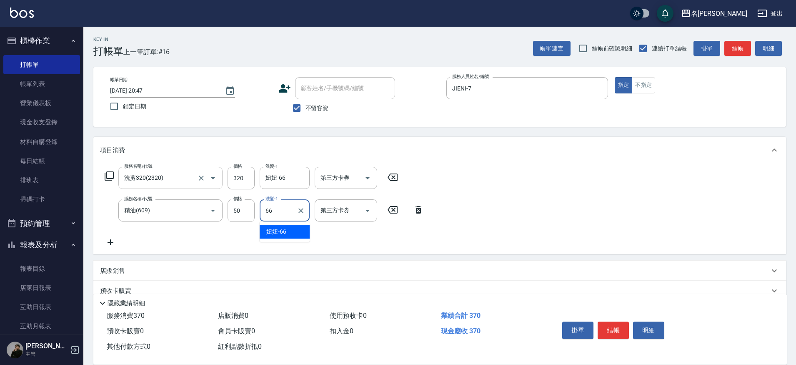
type input "妞妞-66"
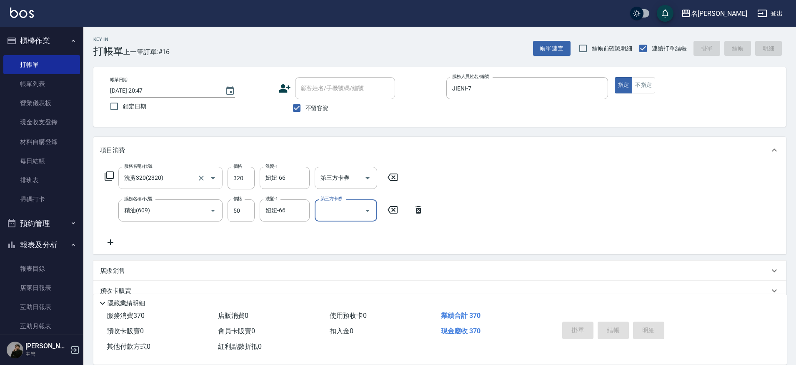
type input "[DATE] 20:48"
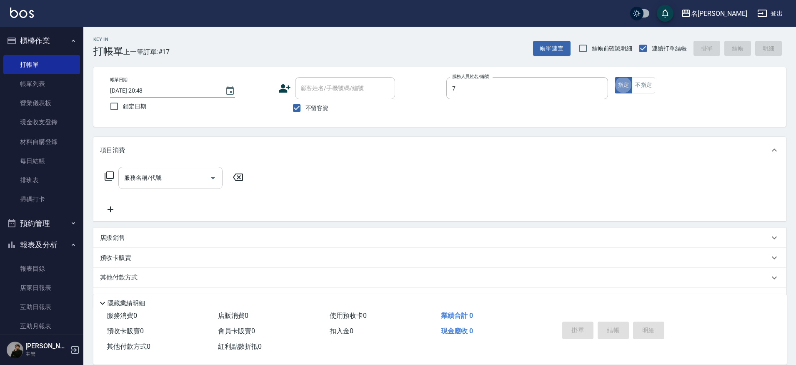
type input "JIENI-7"
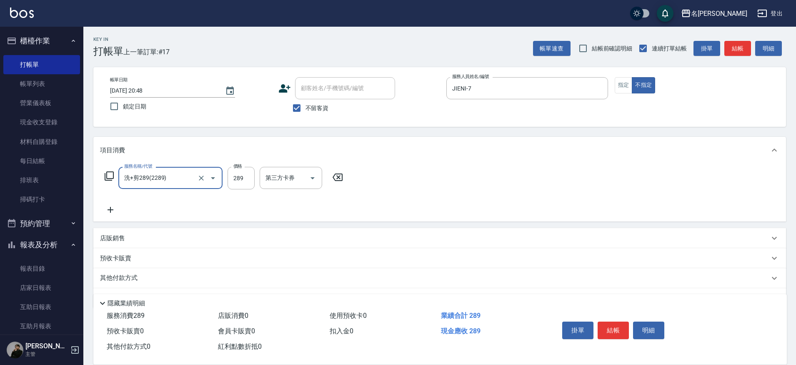
type input "洗+剪289(2289)"
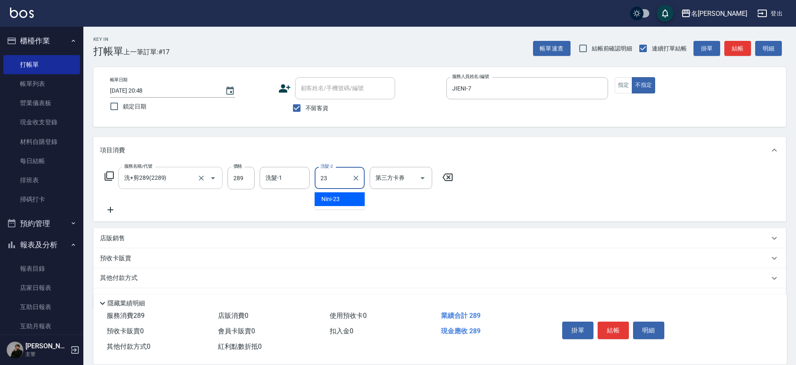
type input "Nini-23"
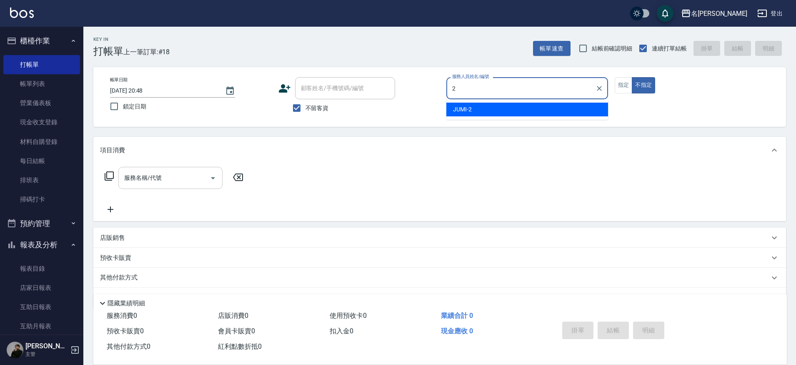
type input "JUMI-2"
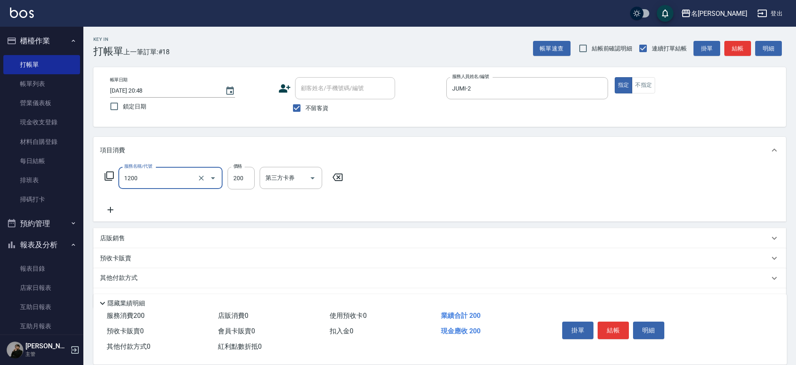
type input "一般洗+精油(1200)"
type input "250"
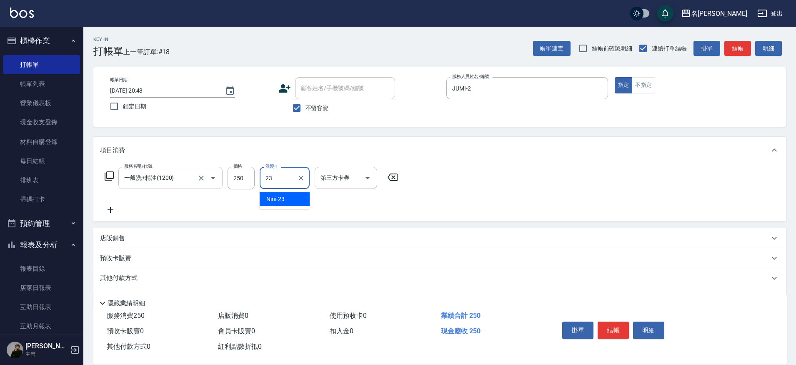
type input "Nini-23"
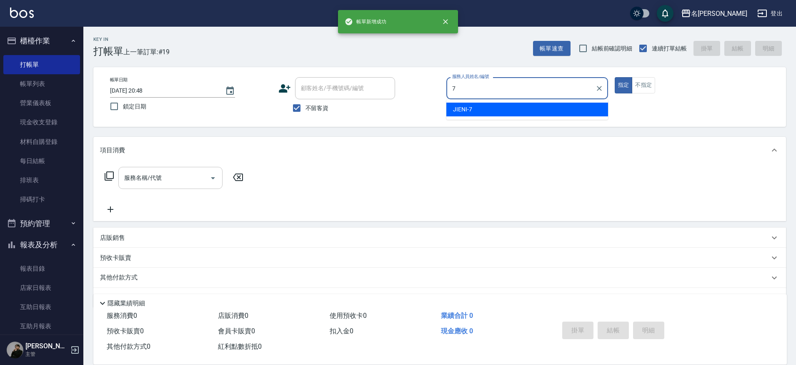
type input "JIENI-7"
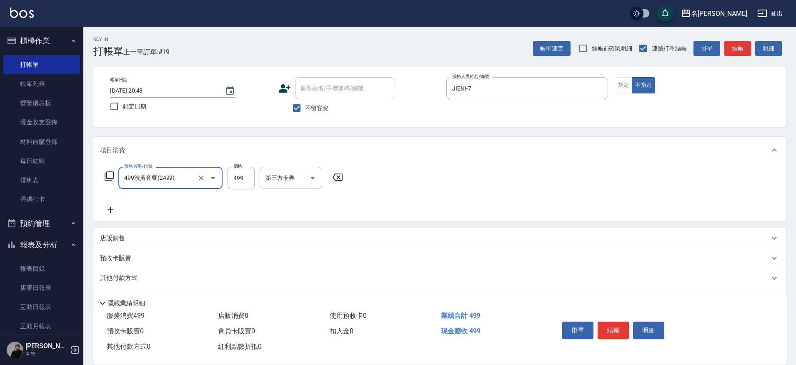
type input "499洗剪套餐(2499)"
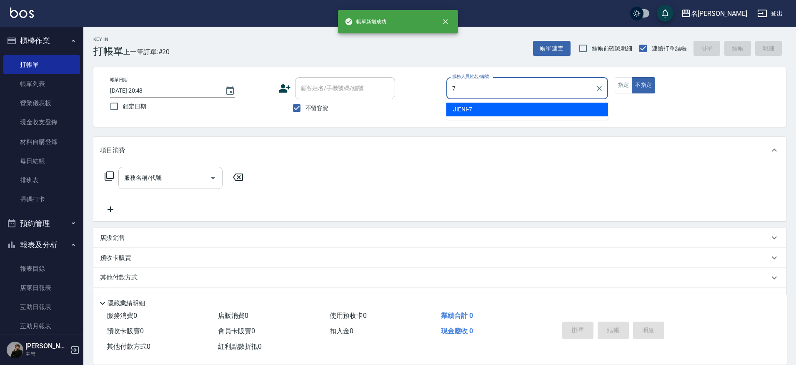
type input "JIENI-7"
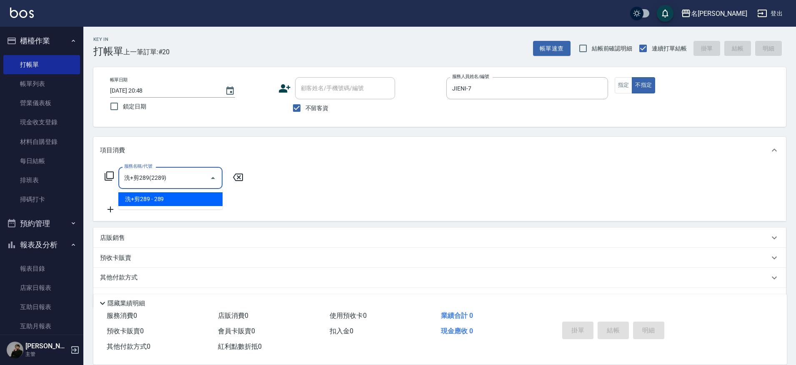
type input "洗+剪289(2289)"
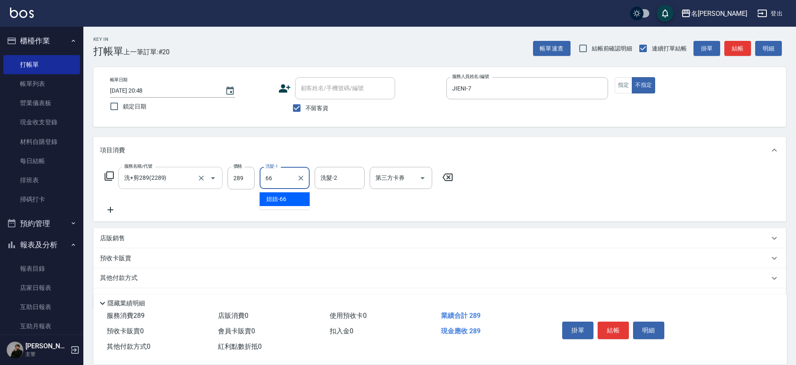
type input "妞妞-66"
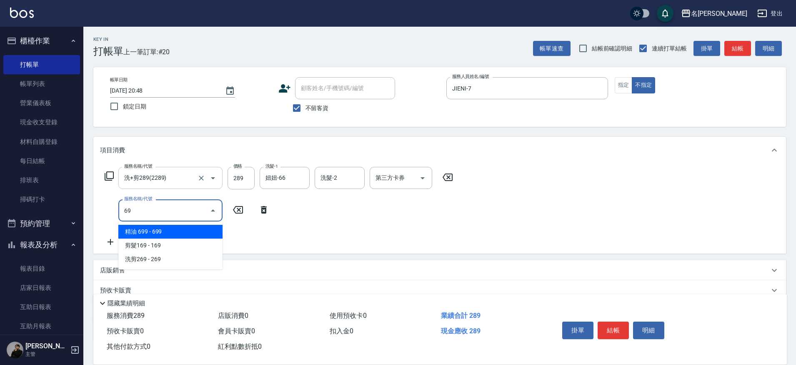
type input "精油 699(0699)"
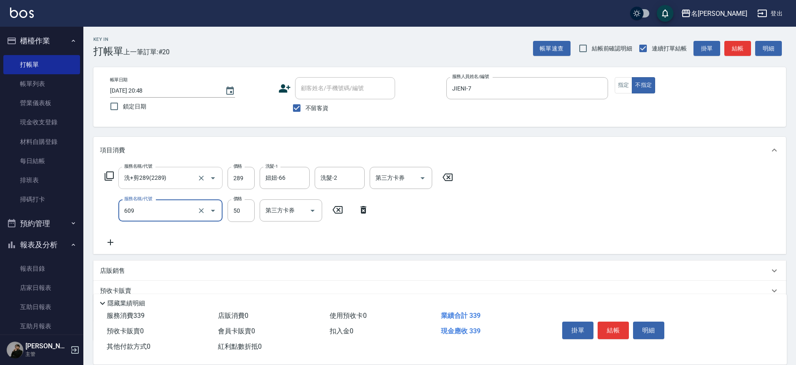
type input "精油(609)"
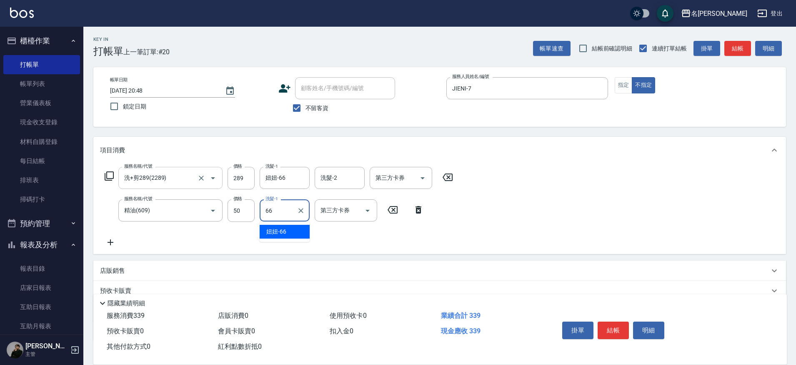
type input "妞妞-66"
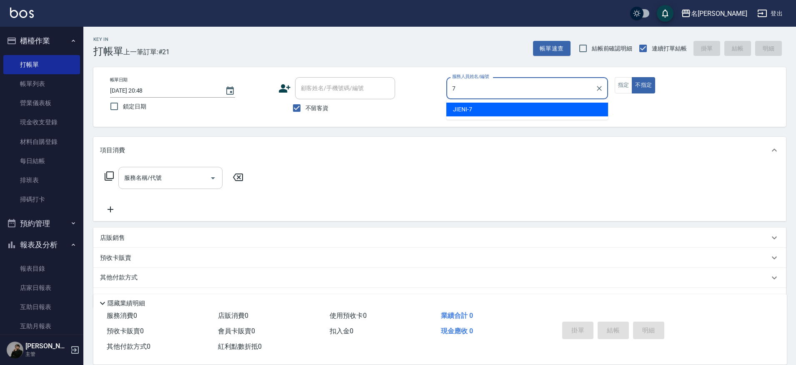
type input "JIENI-7"
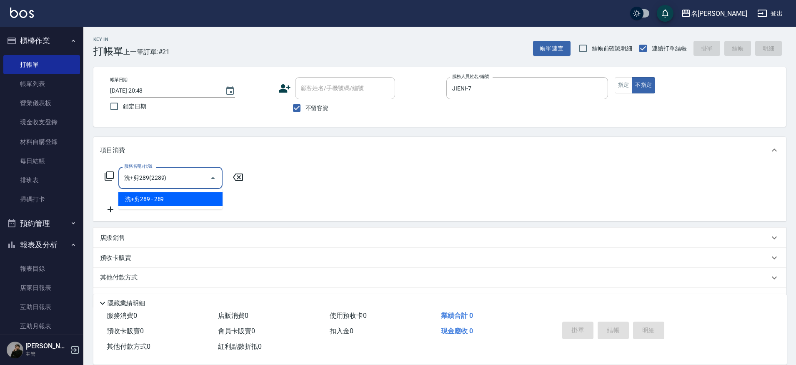
type input "洗+剪289(2289)"
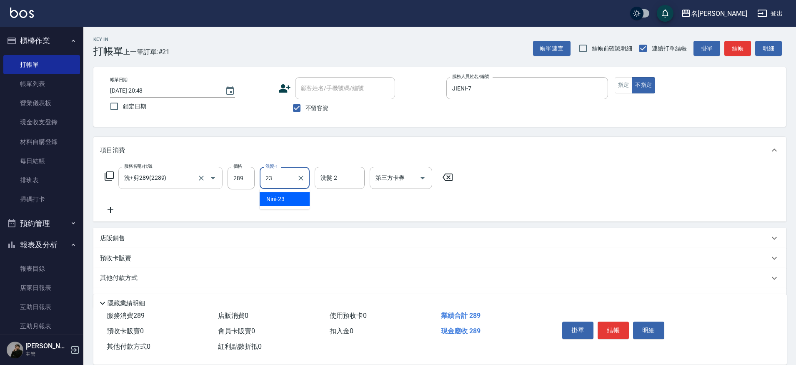
type input "Nini-23"
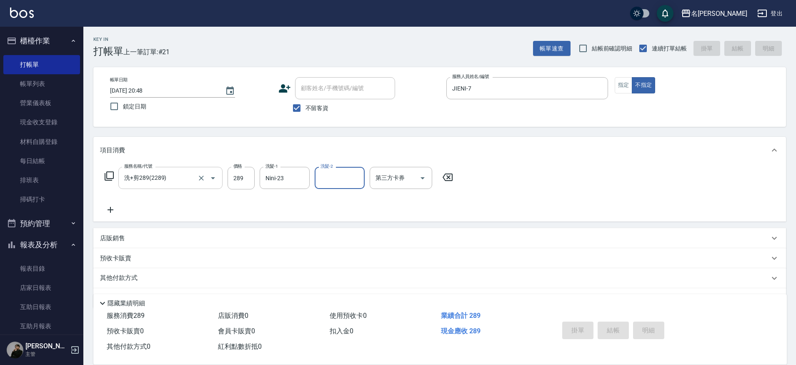
type input "[DATE] 20:49"
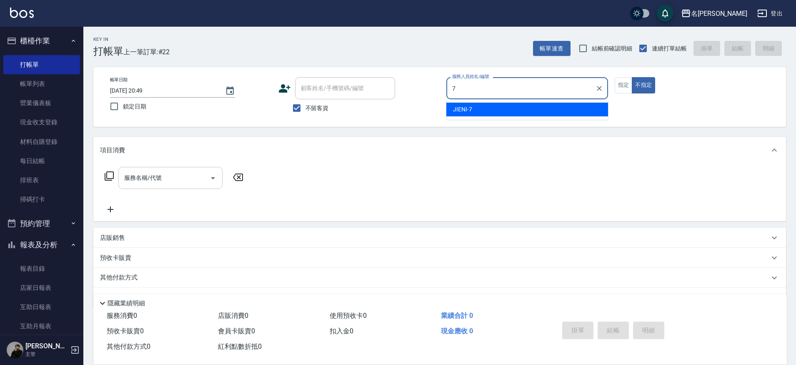
type input "JIENI-7"
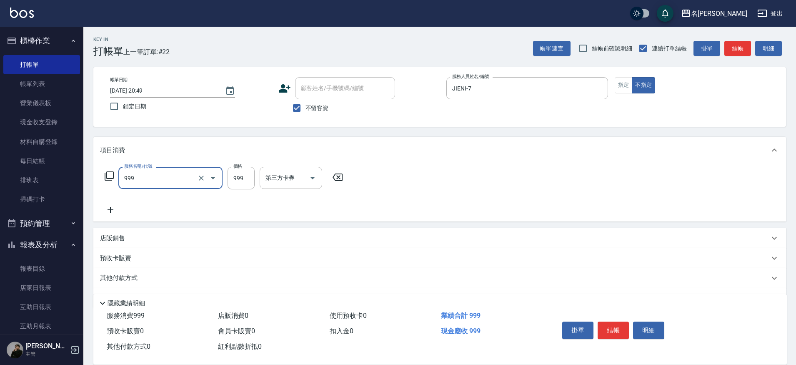
type input "精油SPA+剪髮(999)"
type input "1000"
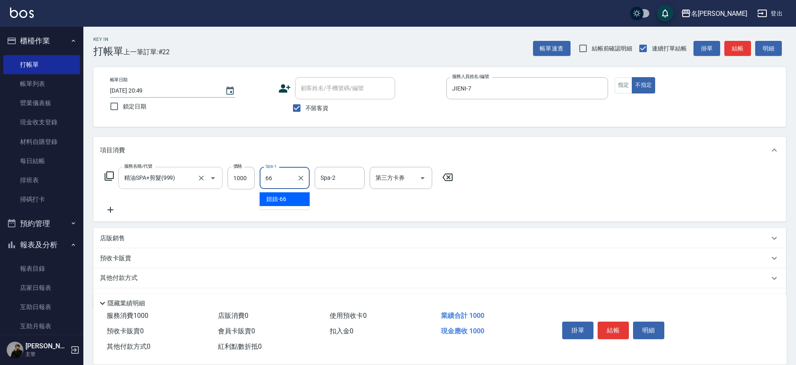
type input "妞妞-66"
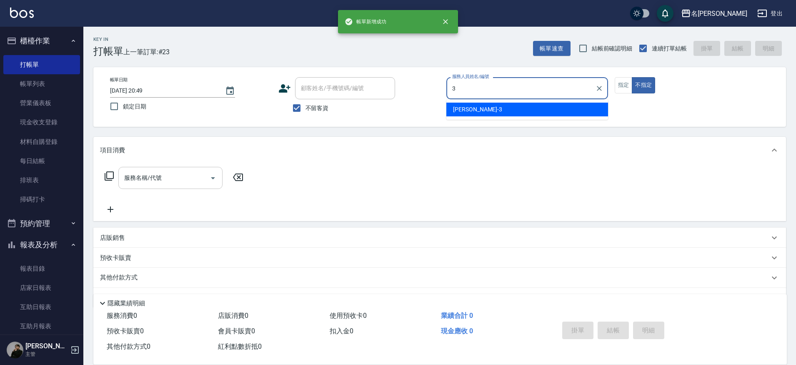
type input "Mina-3"
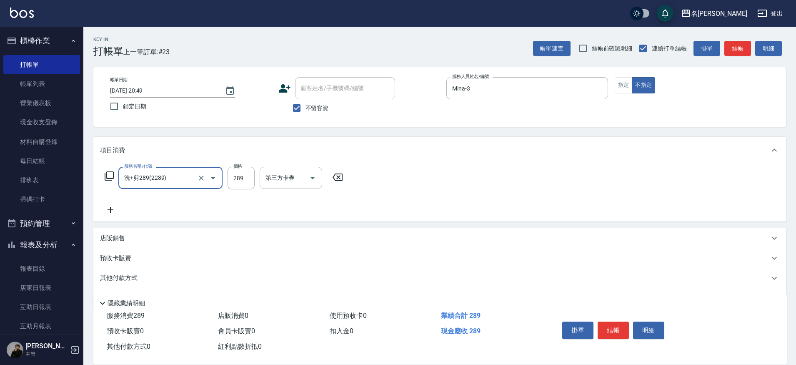
type input "洗+剪289(2289)"
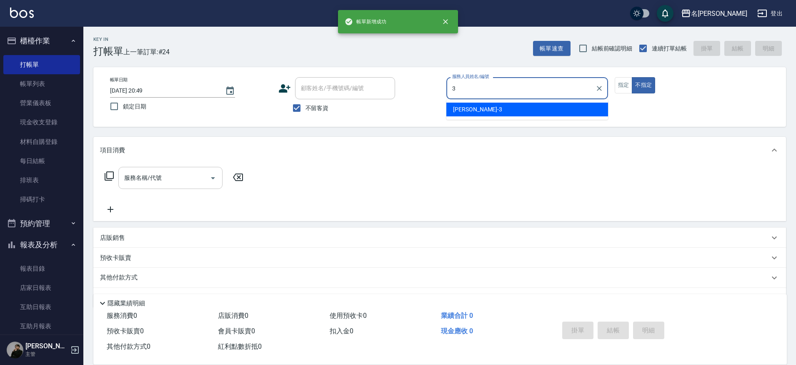
type input "Mina-3"
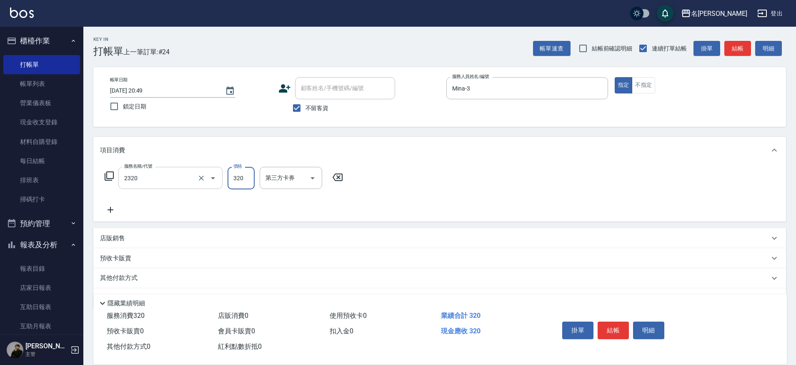
type input "洗剪320(2320)"
type input "Nini-23"
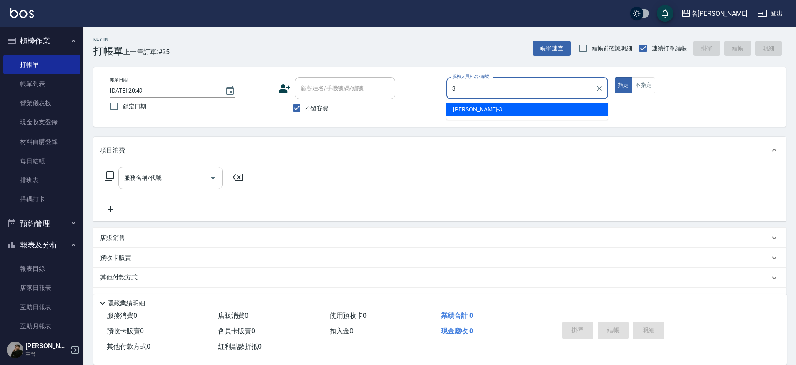
type input "Mina-3"
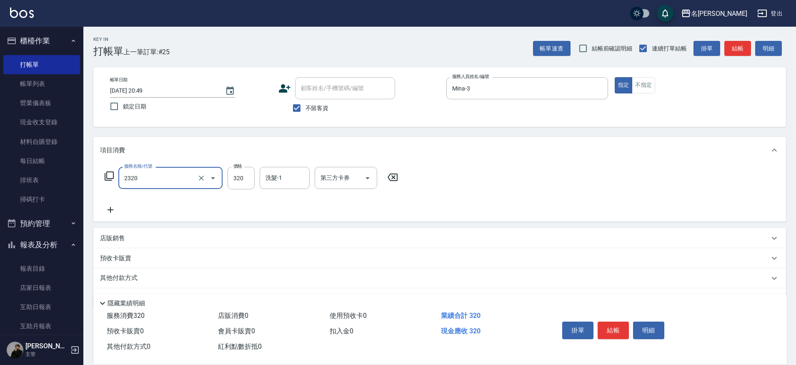
type input "洗剪320(2320)"
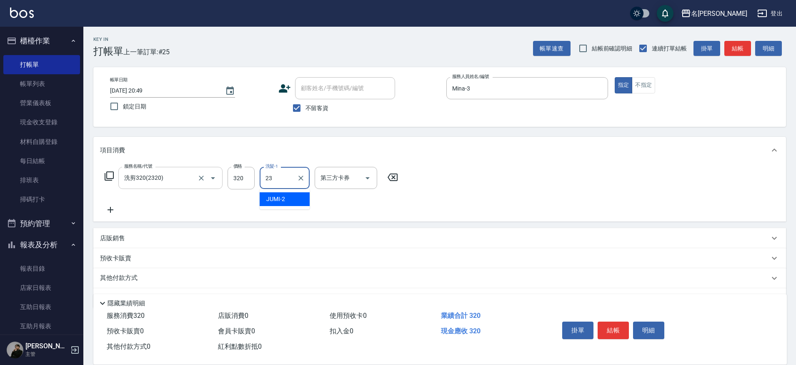
type input "Nini-23"
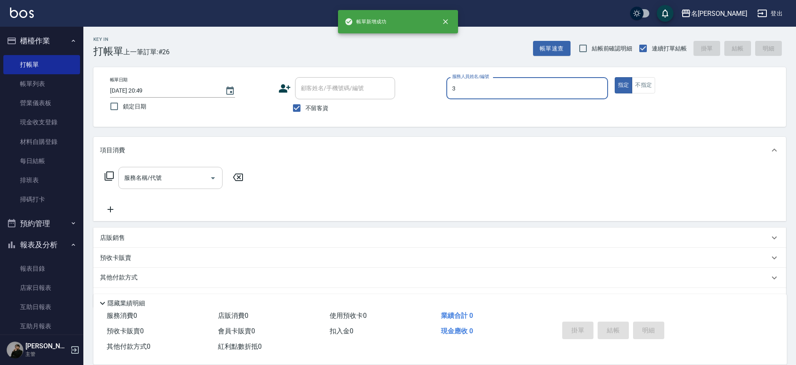
type input "Mina-3"
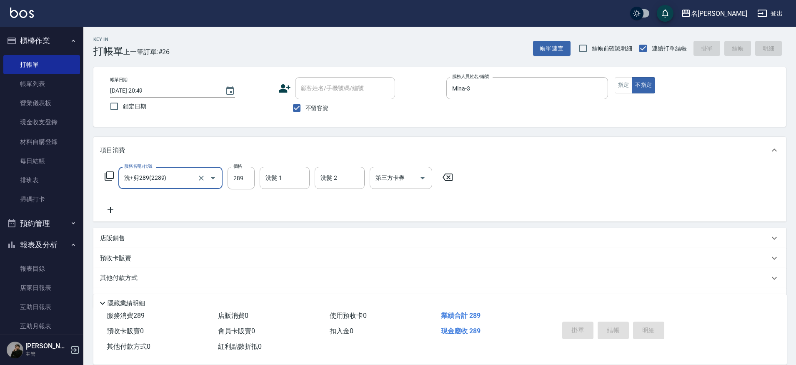
type input "洗+剪289(2289)"
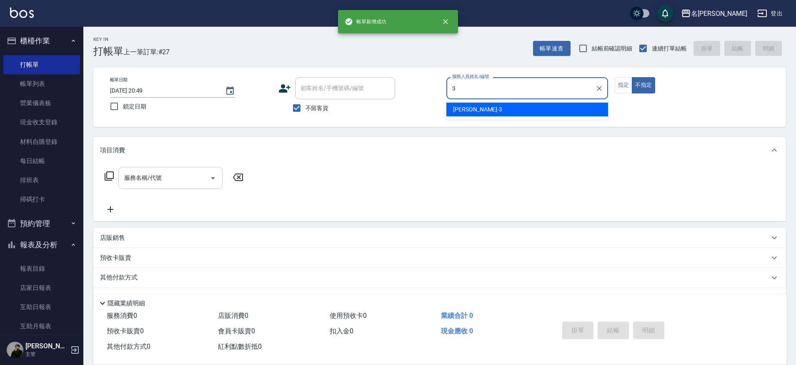
type input "Mina-3"
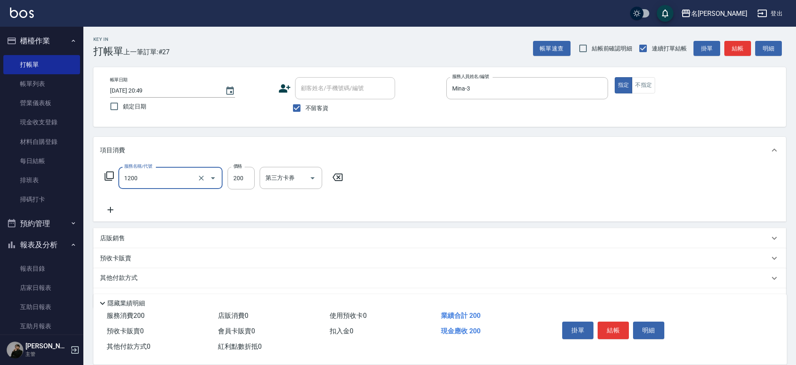
type input "一般洗+精油(1200)"
type input "250"
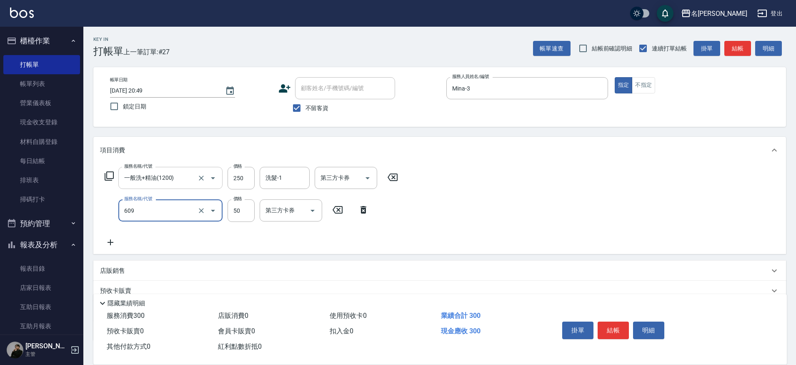
type input "精油(609)"
type input "50"
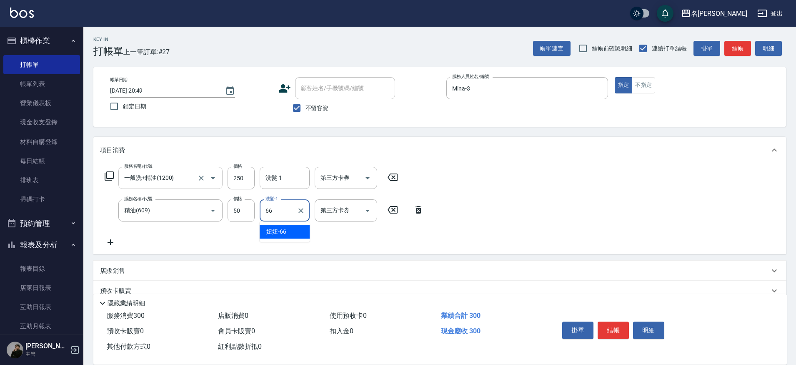
type input "妞妞-66"
click at [276, 175] on div "洗髮-1 洗髮-1" at bounding box center [285, 178] width 50 height 22
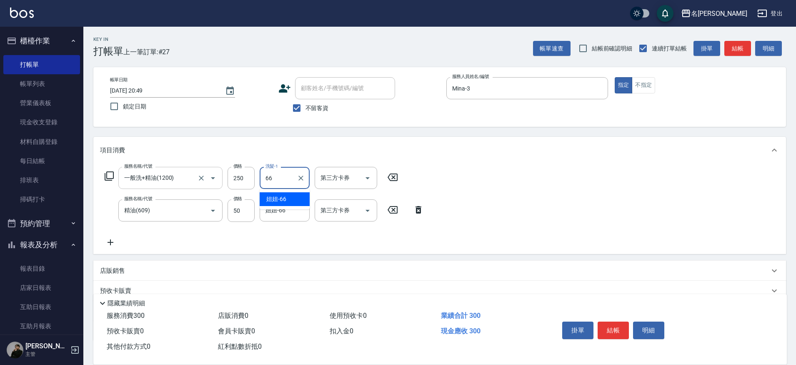
type input "妞妞-66"
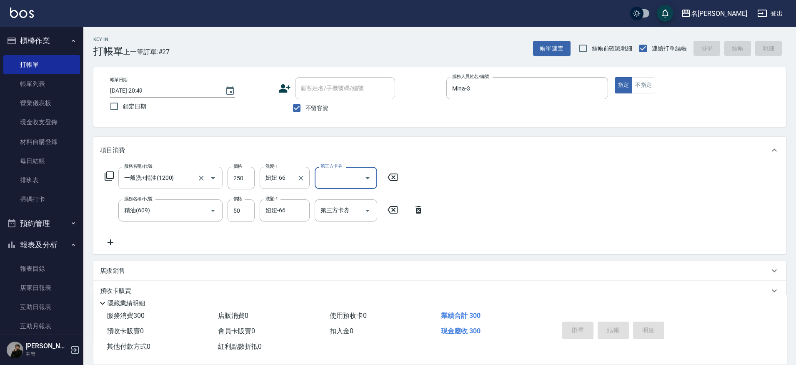
type input "[DATE] 20:50"
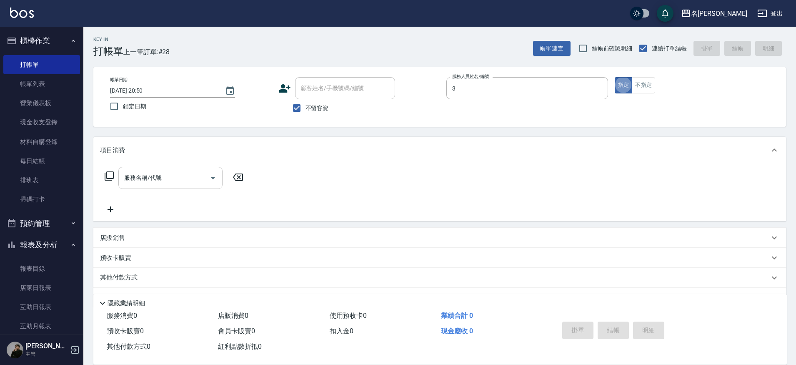
type input "Mina-3"
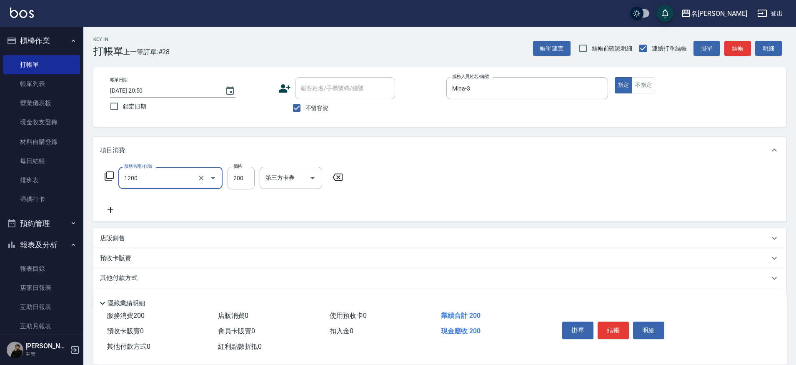
type input "一般洗+精油(1200)"
type input "250"
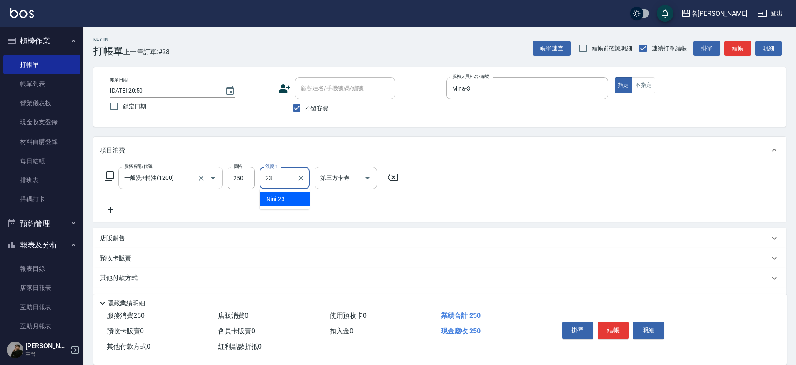
type input "Nini-23"
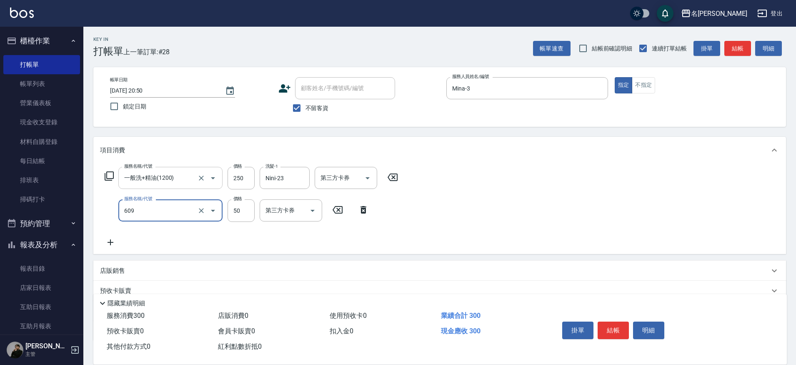
type input "精油(609)"
type input "Nini-23"
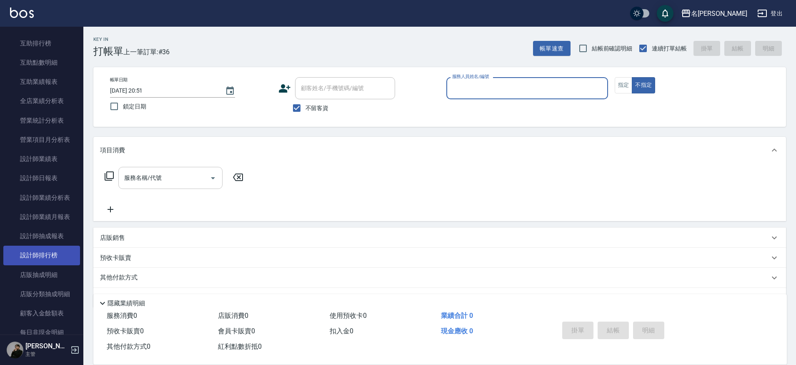
scroll to position [303, 0]
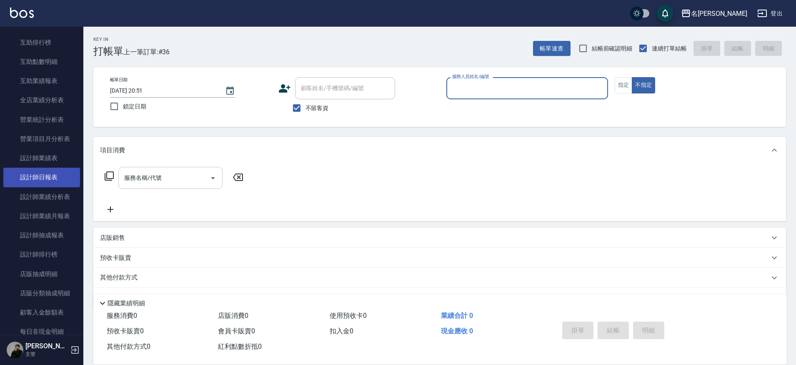
click at [38, 177] on link "設計師日報表" at bounding box center [41, 177] width 77 height 19
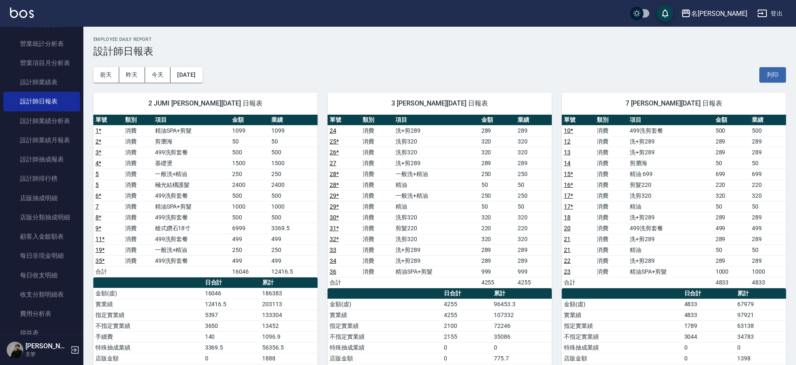
scroll to position [389, 0]
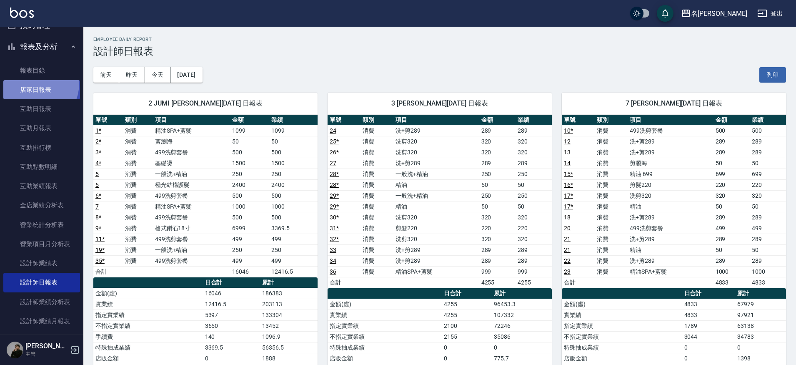
click at [33, 82] on link "店家日報表" at bounding box center [41, 89] width 77 height 19
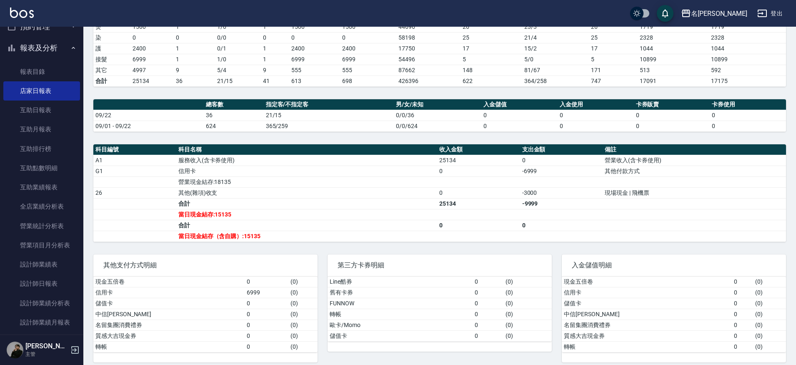
scroll to position [164, 0]
